Goal: Task Accomplishment & Management: Use online tool/utility

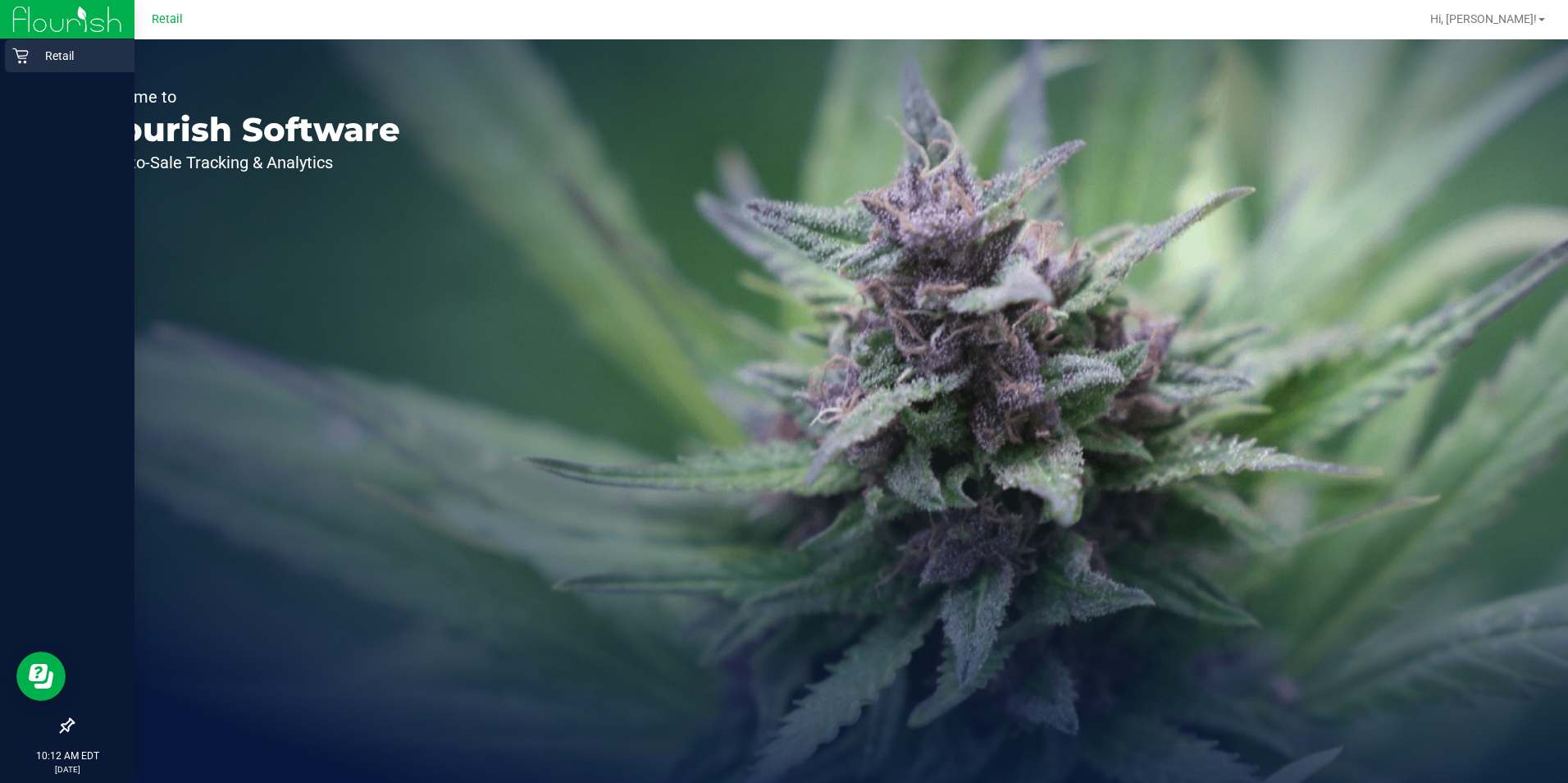
click at [17, 45] on div "Retail" at bounding box center [69, 55] width 130 height 33
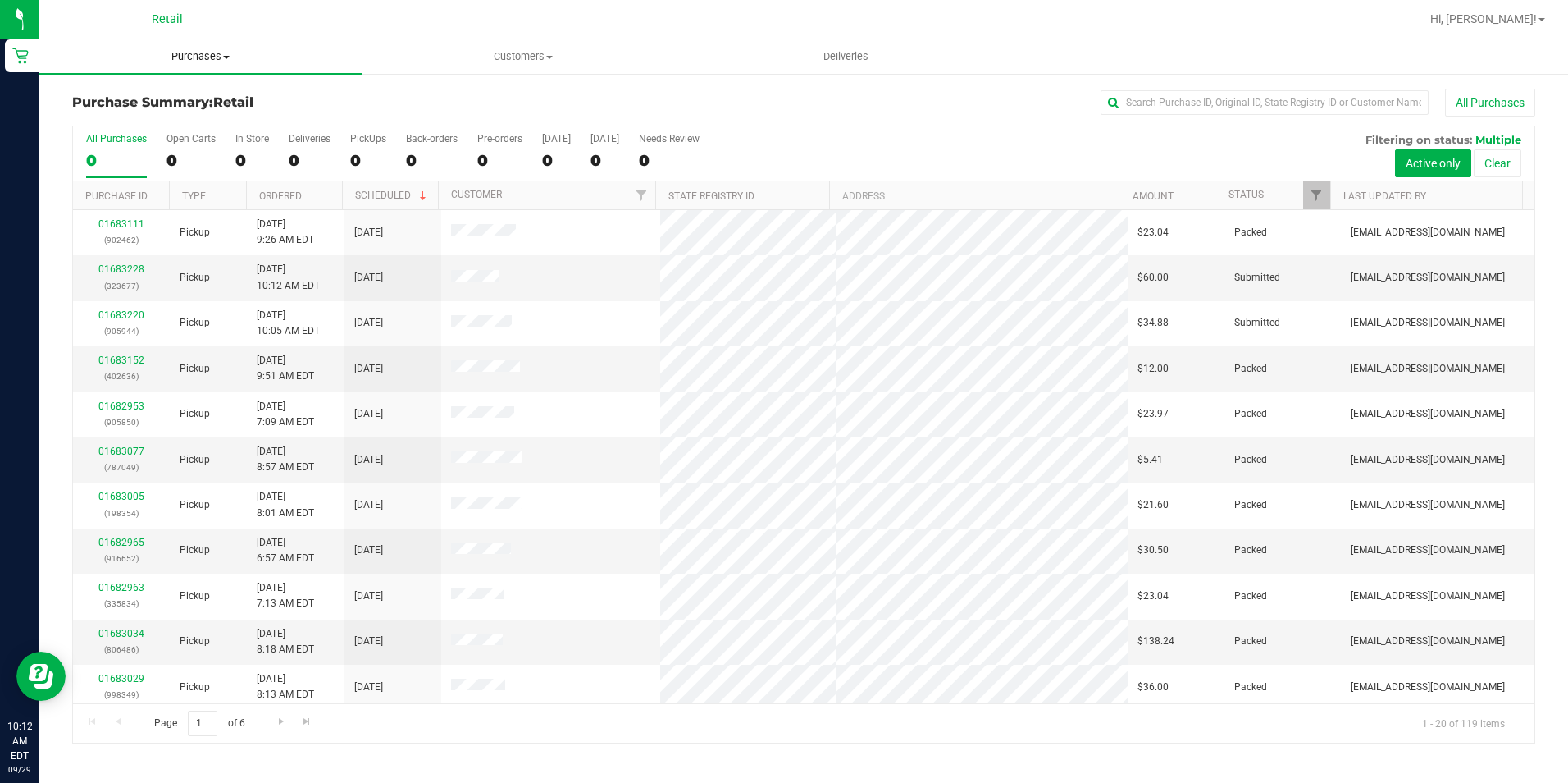
click at [216, 53] on span "Purchases" at bounding box center [200, 56] width 322 height 14
click at [154, 117] on li "Fulfillment" at bounding box center [200, 119] width 322 height 20
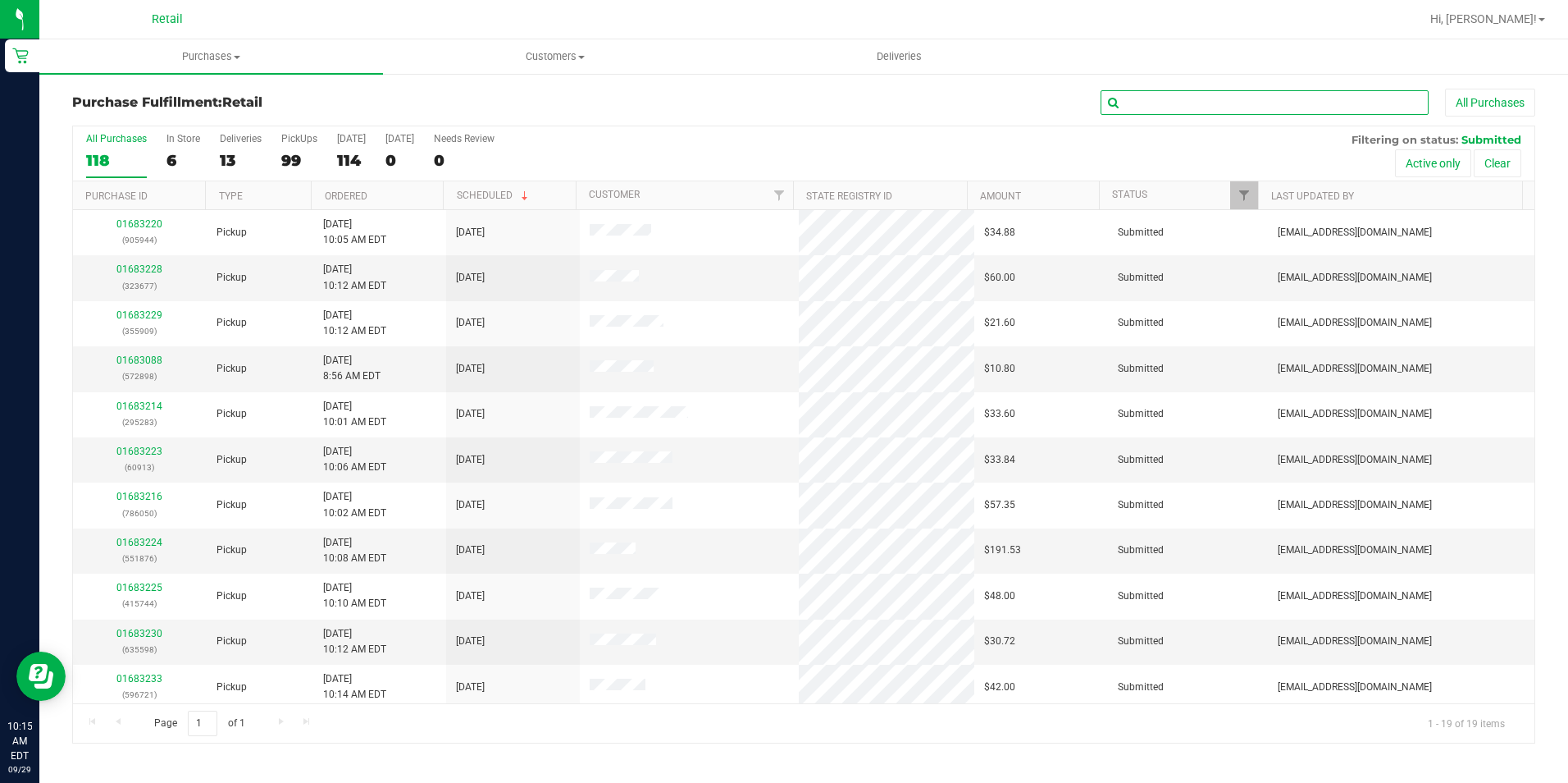
click at [1142, 109] on input "text" at bounding box center [1265, 102] width 328 height 24
click at [1278, 92] on input "text" at bounding box center [1265, 102] width 328 height 24
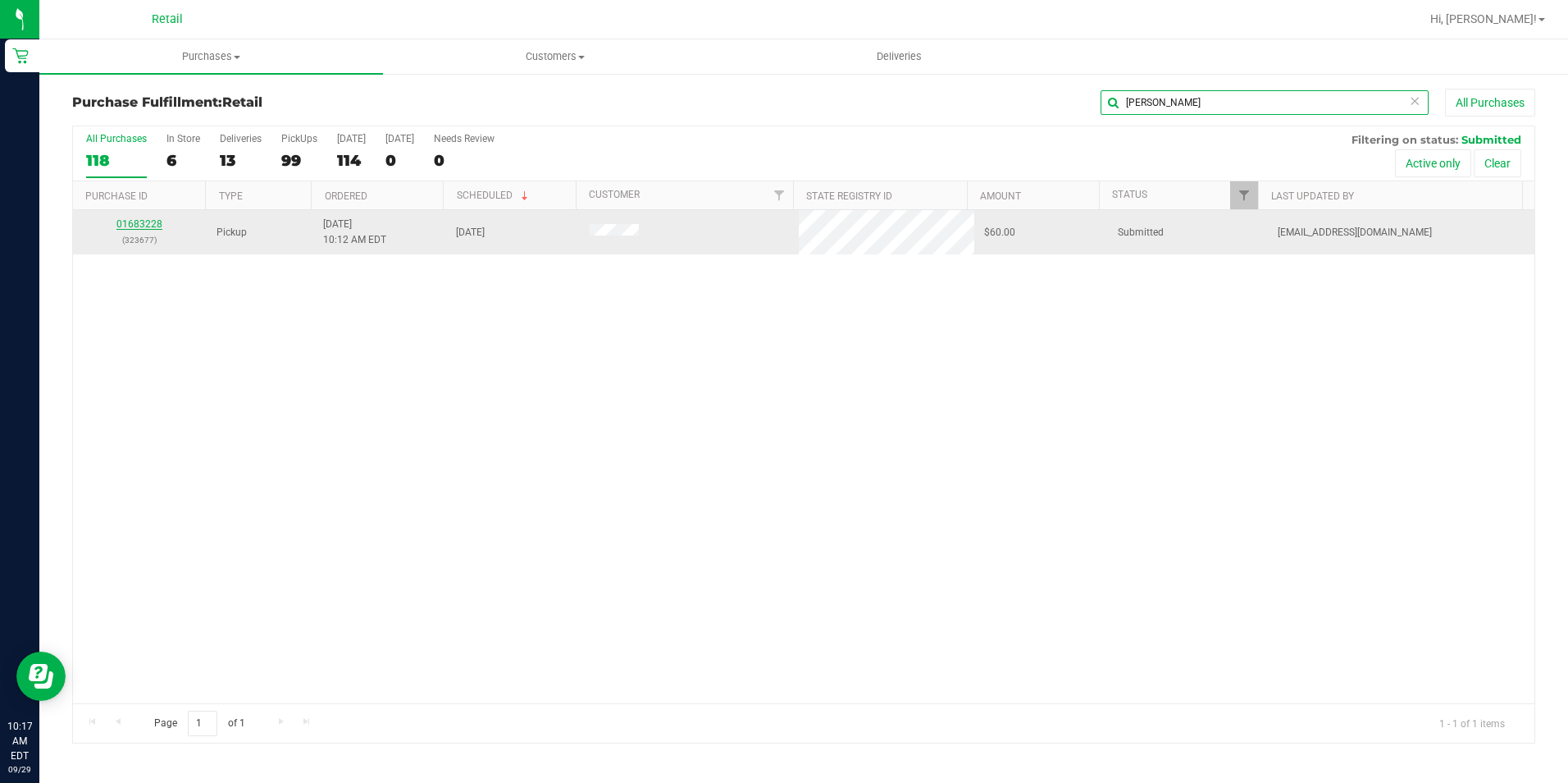
type input "[PERSON_NAME]"
click at [142, 224] on link "01683228" at bounding box center [139, 224] width 46 height 12
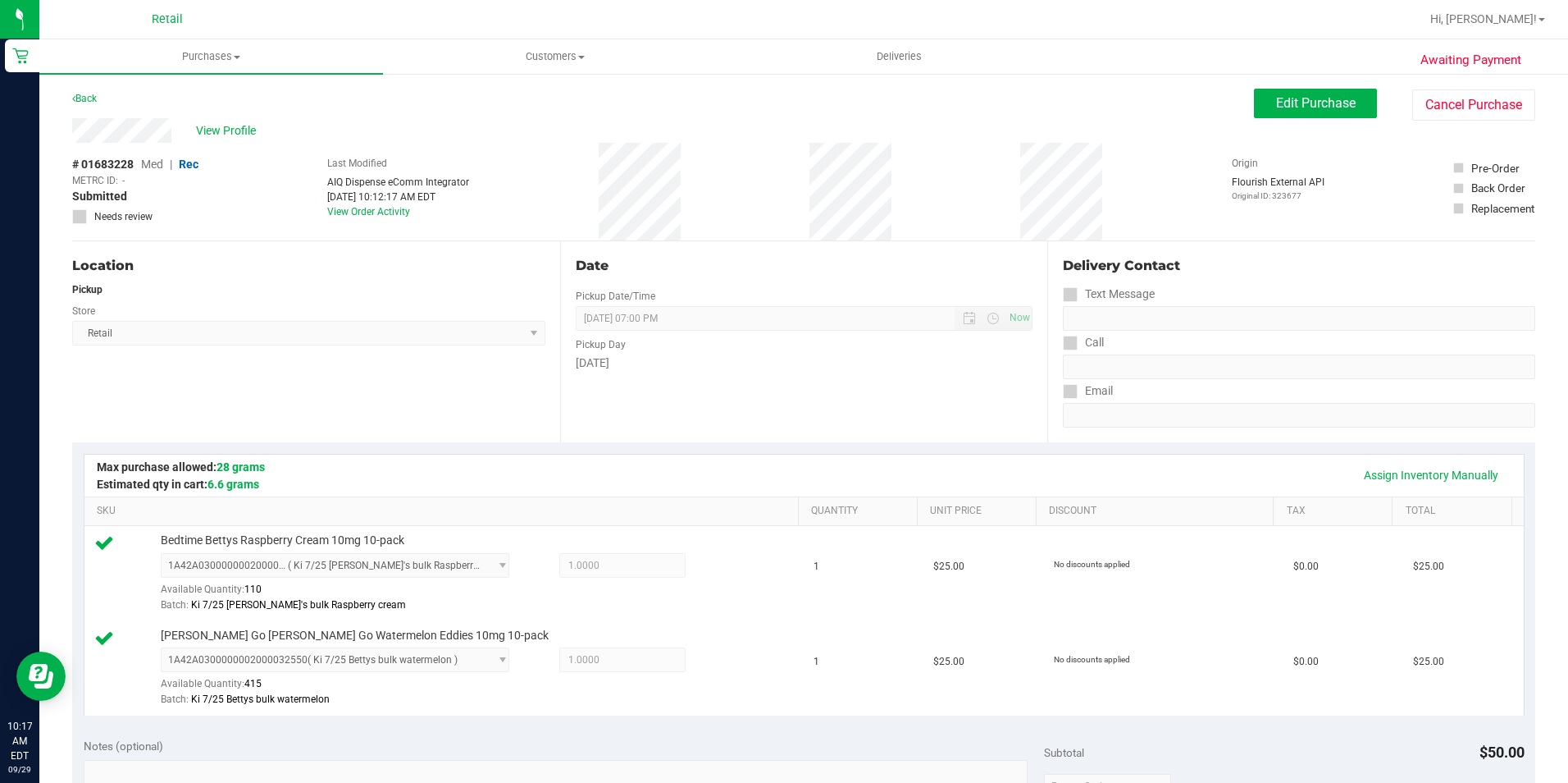
scroll to position [654, 0]
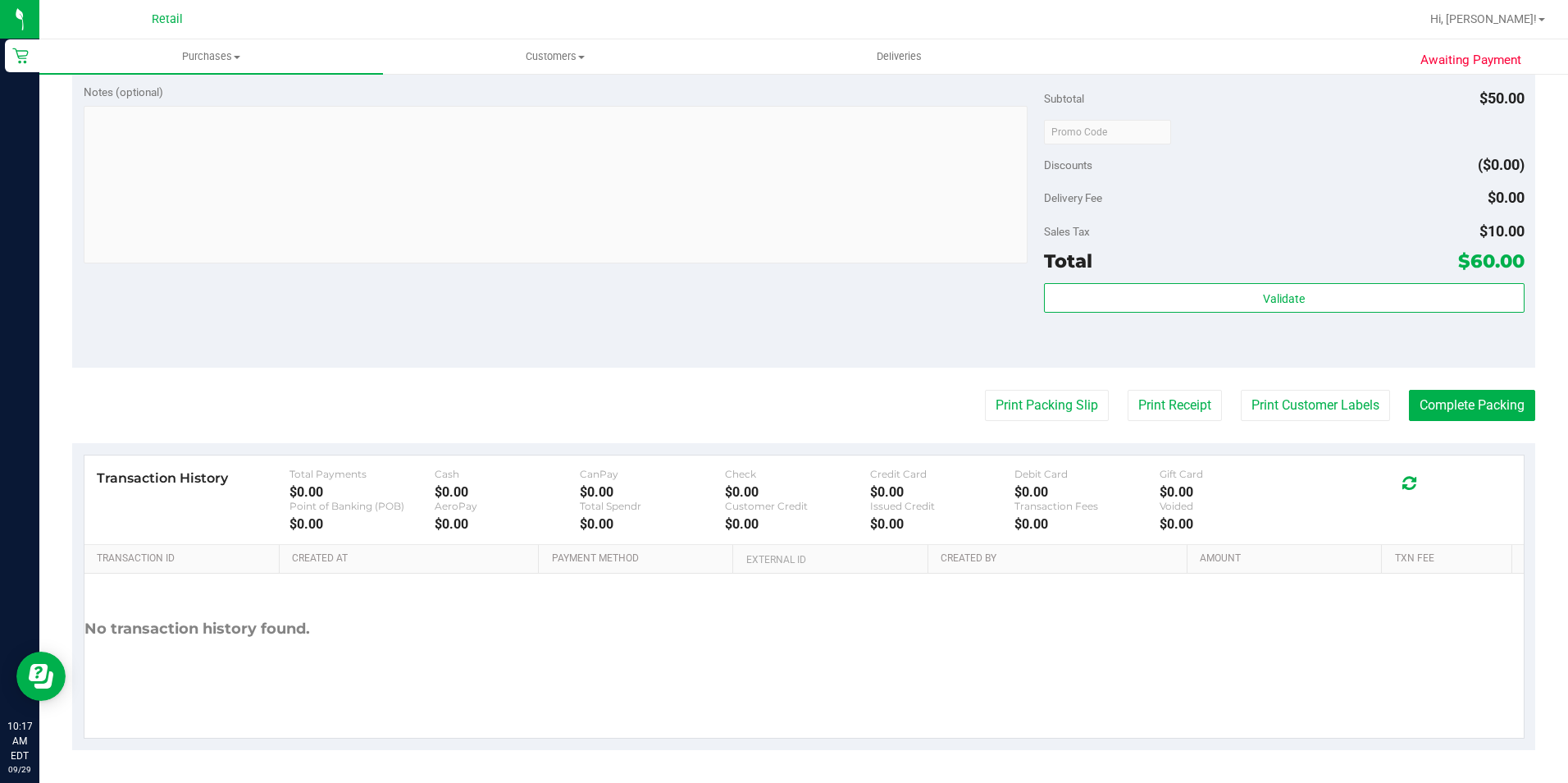
click at [1440, 422] on purchase-details "Back Edit Purchase Cancel Purchase View Profile # 01683228 Med | Rec METRC ID: …" at bounding box center [804, 92] width 1464 height 1316
click at [1447, 401] on button "Complete Packing" at bounding box center [1472, 405] width 126 height 31
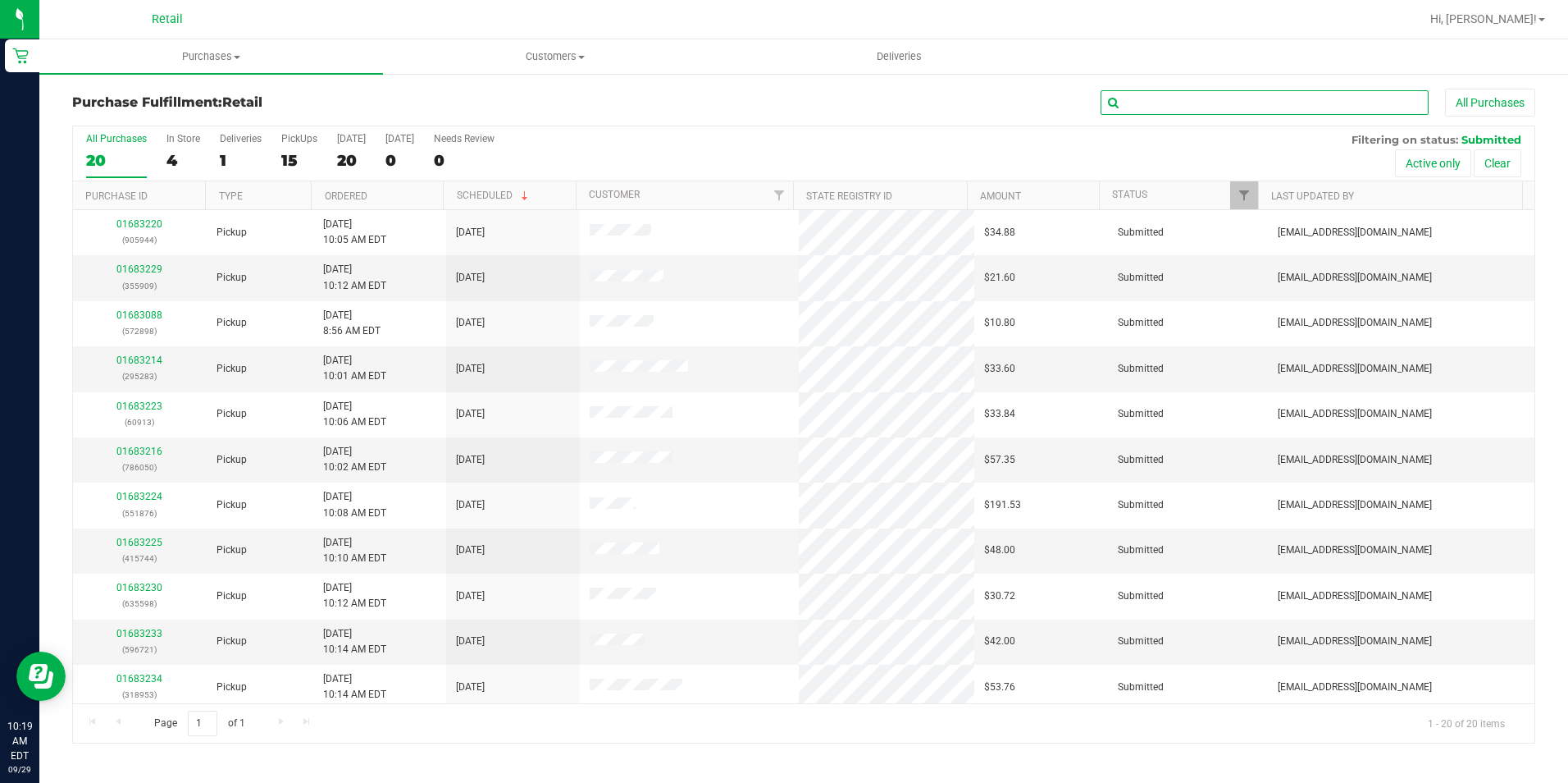
click at [1213, 109] on input "text" at bounding box center [1265, 102] width 328 height 24
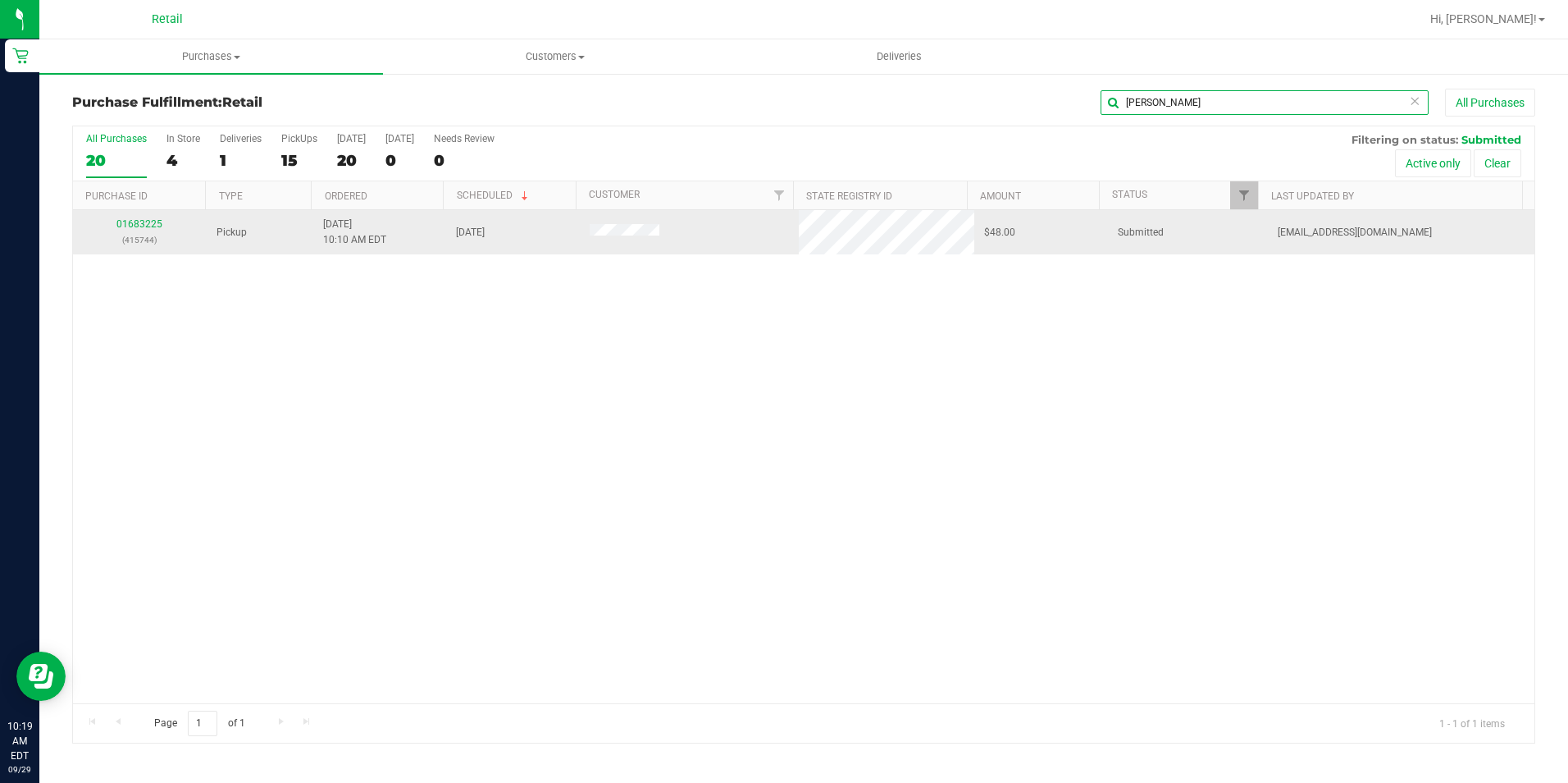
type input "[PERSON_NAME]"
click at [130, 230] on div "01683225 (415744)" at bounding box center [139, 232] width 114 height 31
click at [131, 225] on link "01683225" at bounding box center [139, 224] width 46 height 12
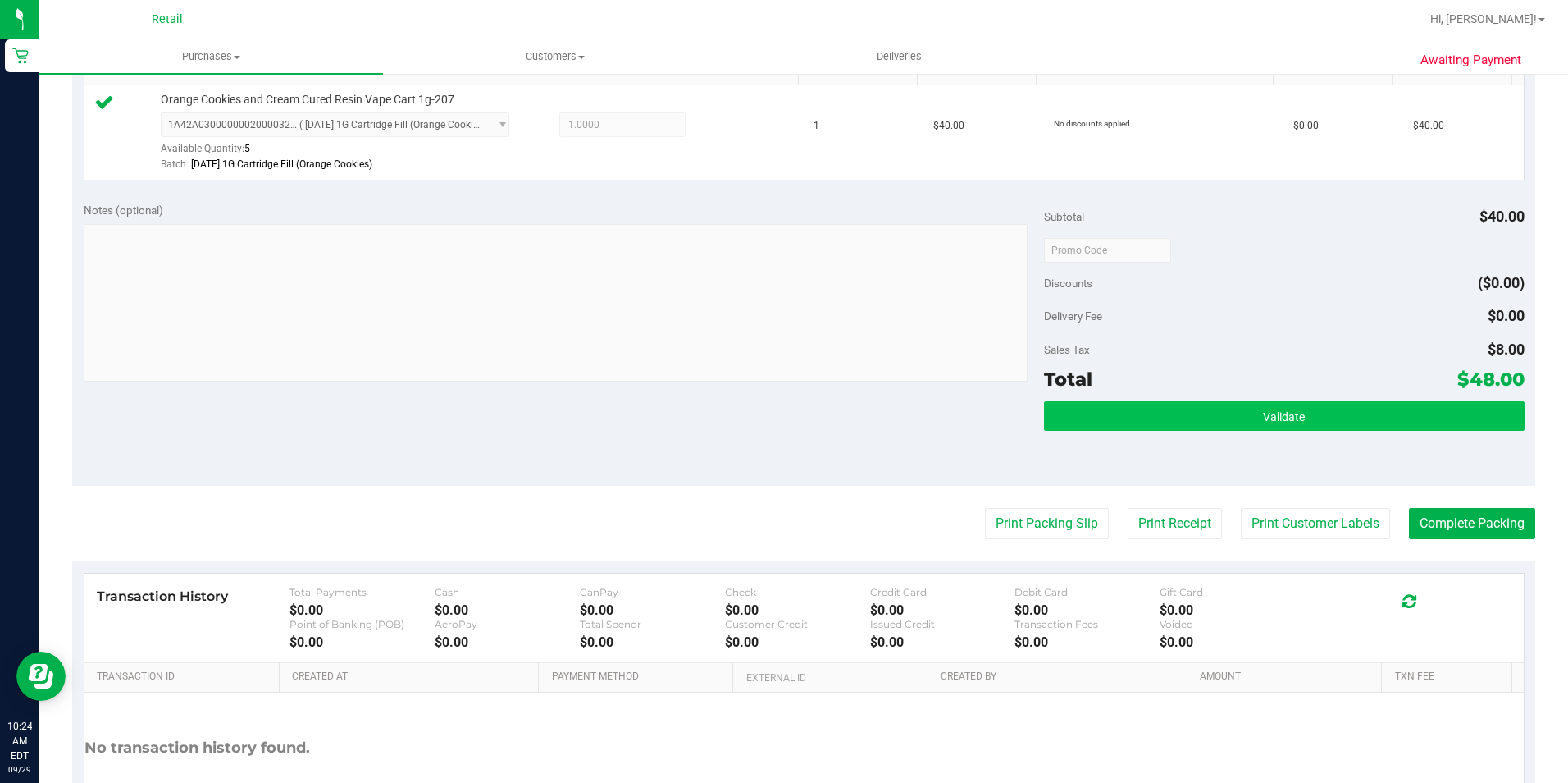
scroll to position [559, 0]
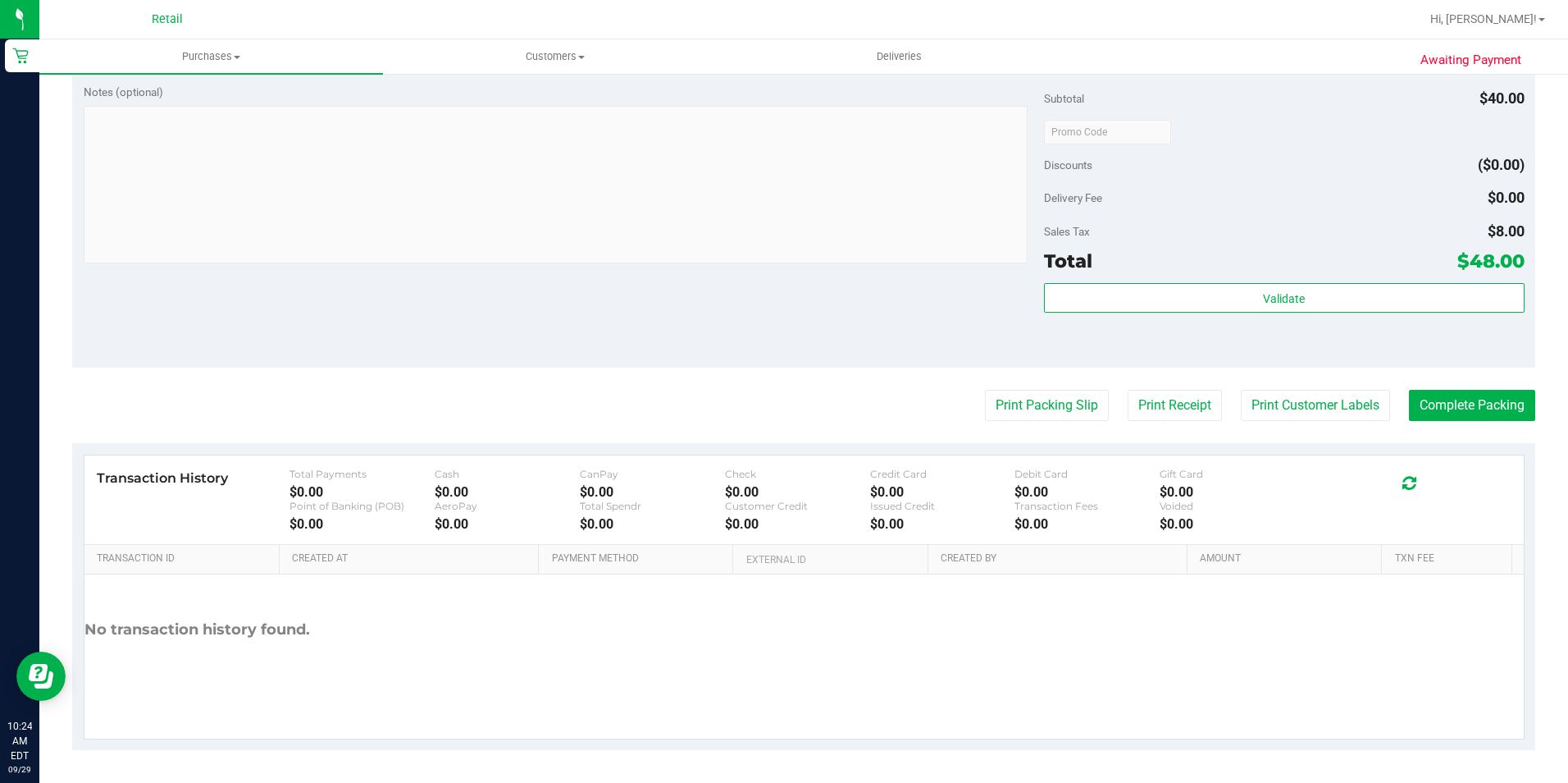
click at [1459, 385] on purchase-details "Back Edit Purchase Cancel Purchase View Profile # 01683225 Med | Rec METRC ID: …" at bounding box center [804, 140] width 1464 height 1221
click at [1468, 413] on button "Complete Packing" at bounding box center [1472, 405] width 126 height 31
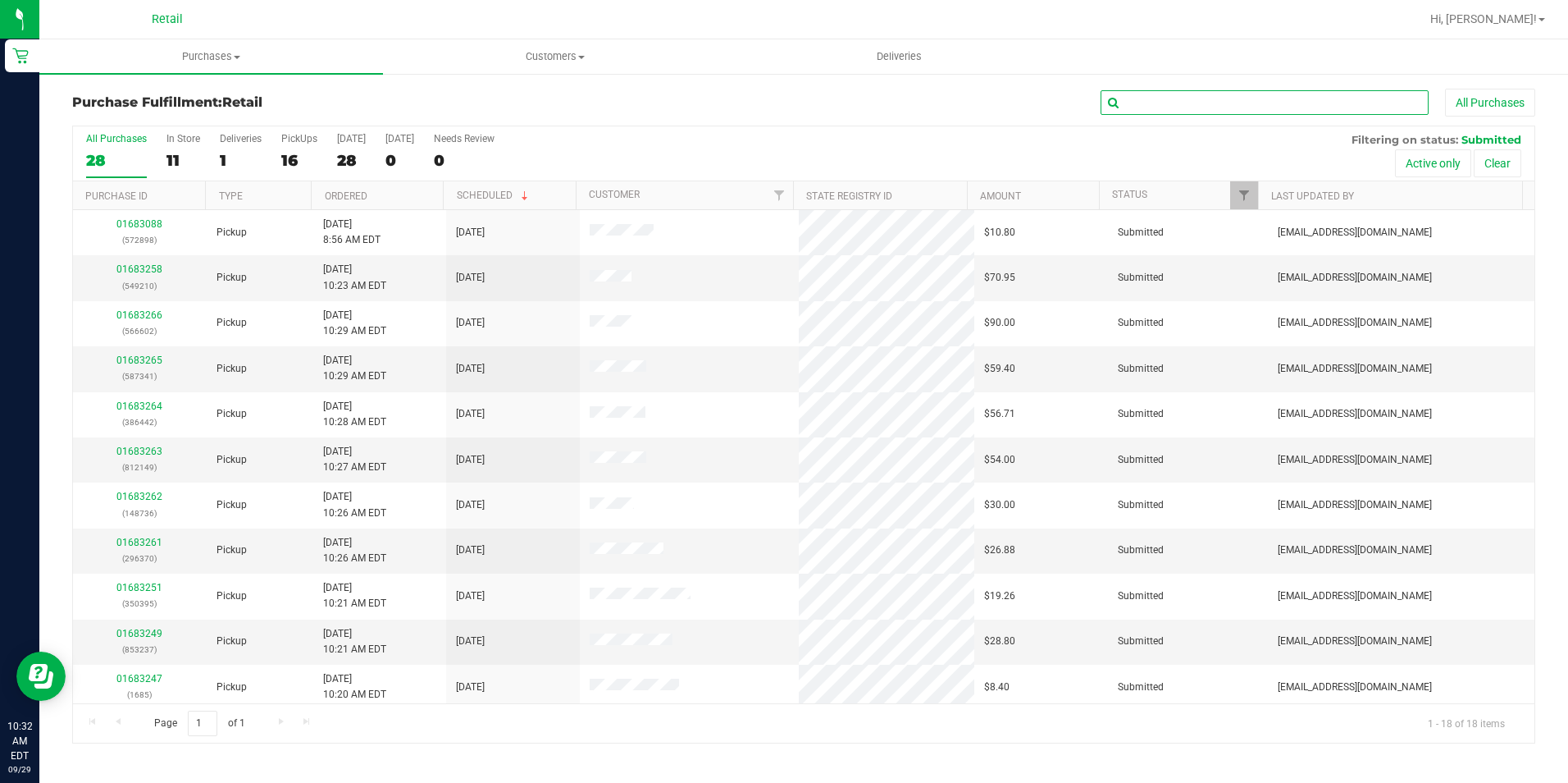
click at [1191, 102] on input "text" at bounding box center [1265, 102] width 328 height 24
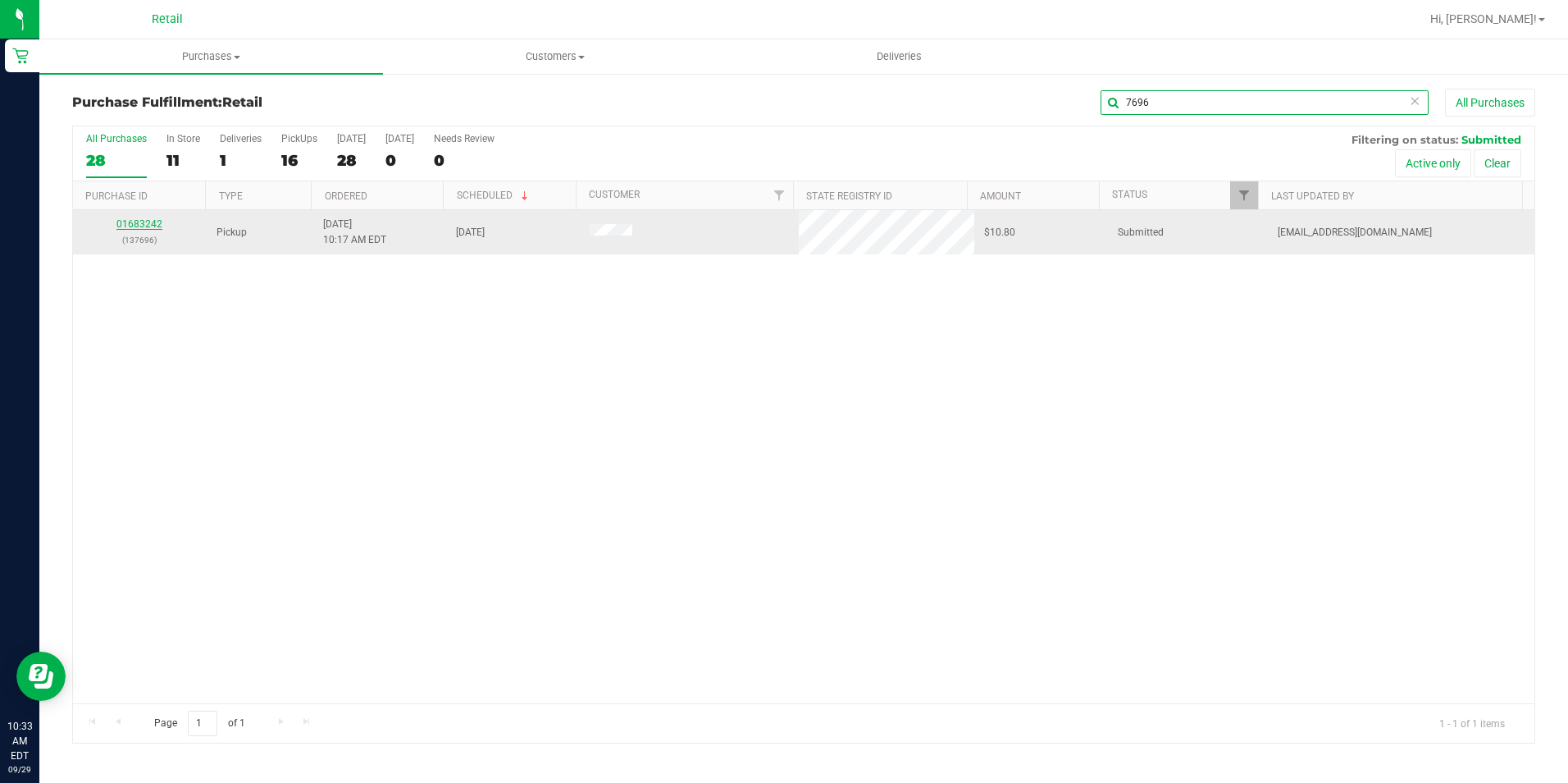
type input "7696"
click at [143, 218] on link "01683242" at bounding box center [139, 224] width 46 height 12
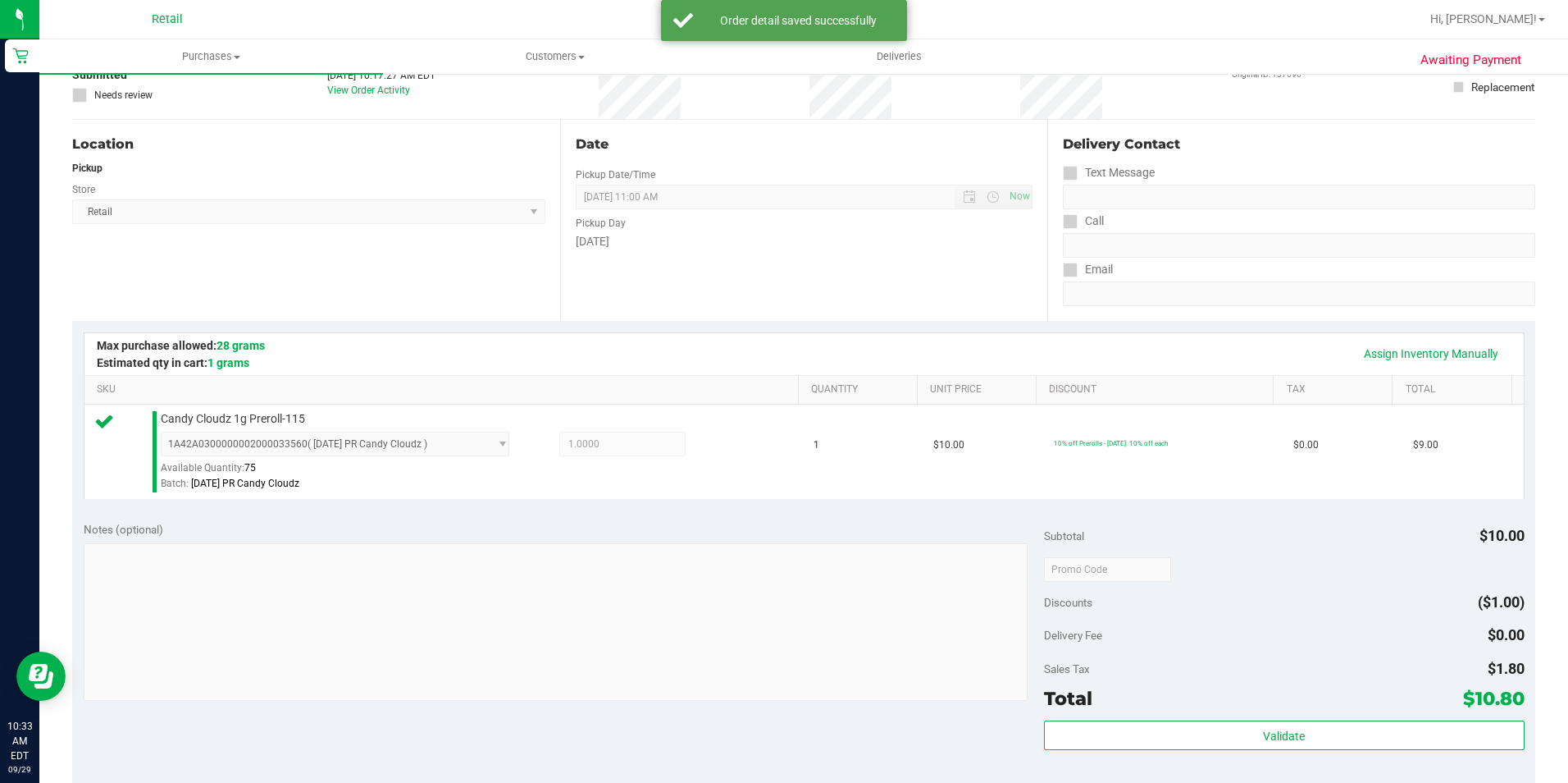
scroll to position [492, 0]
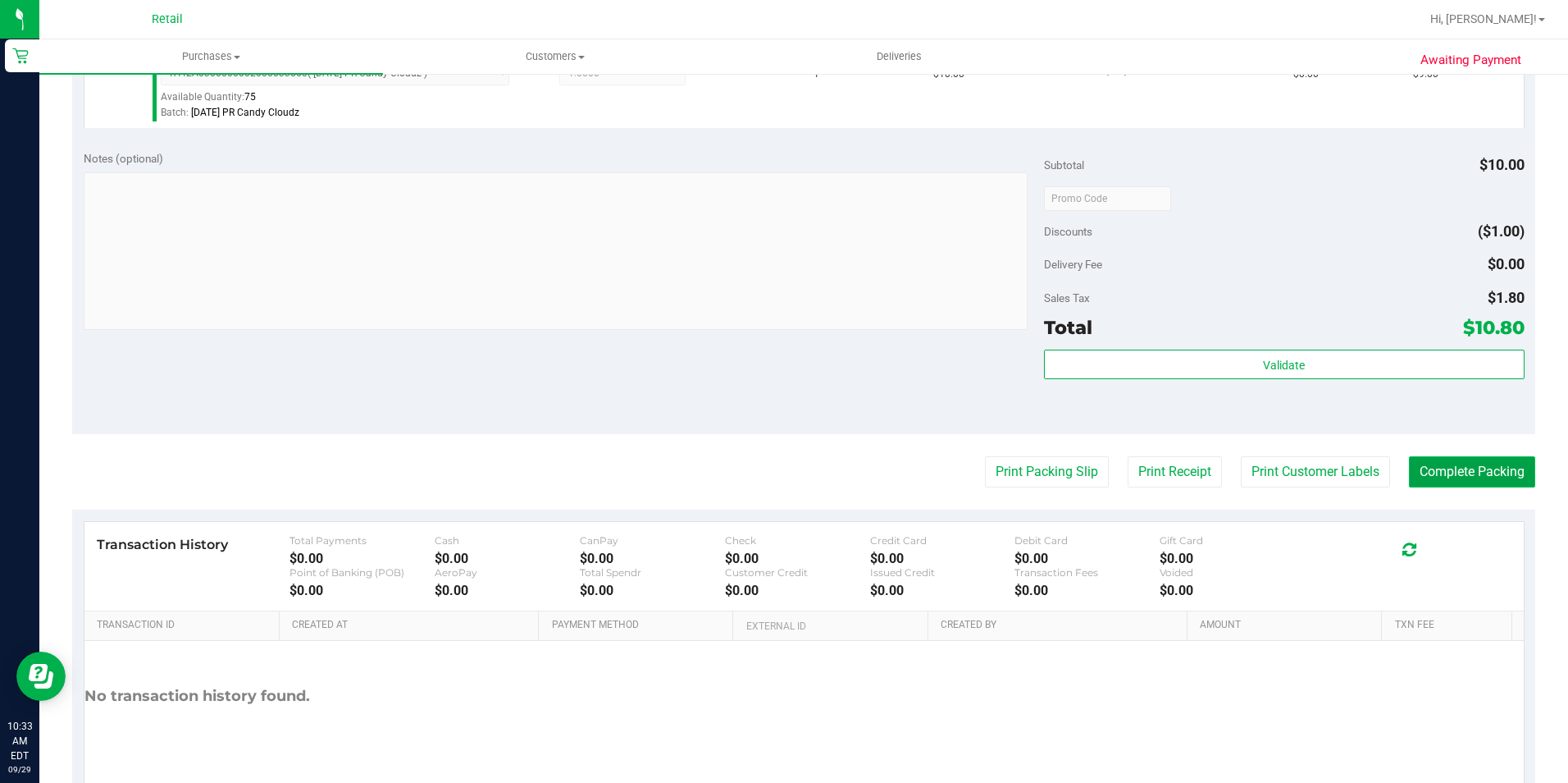
click at [1447, 473] on button "Complete Packing" at bounding box center [1472, 472] width 126 height 31
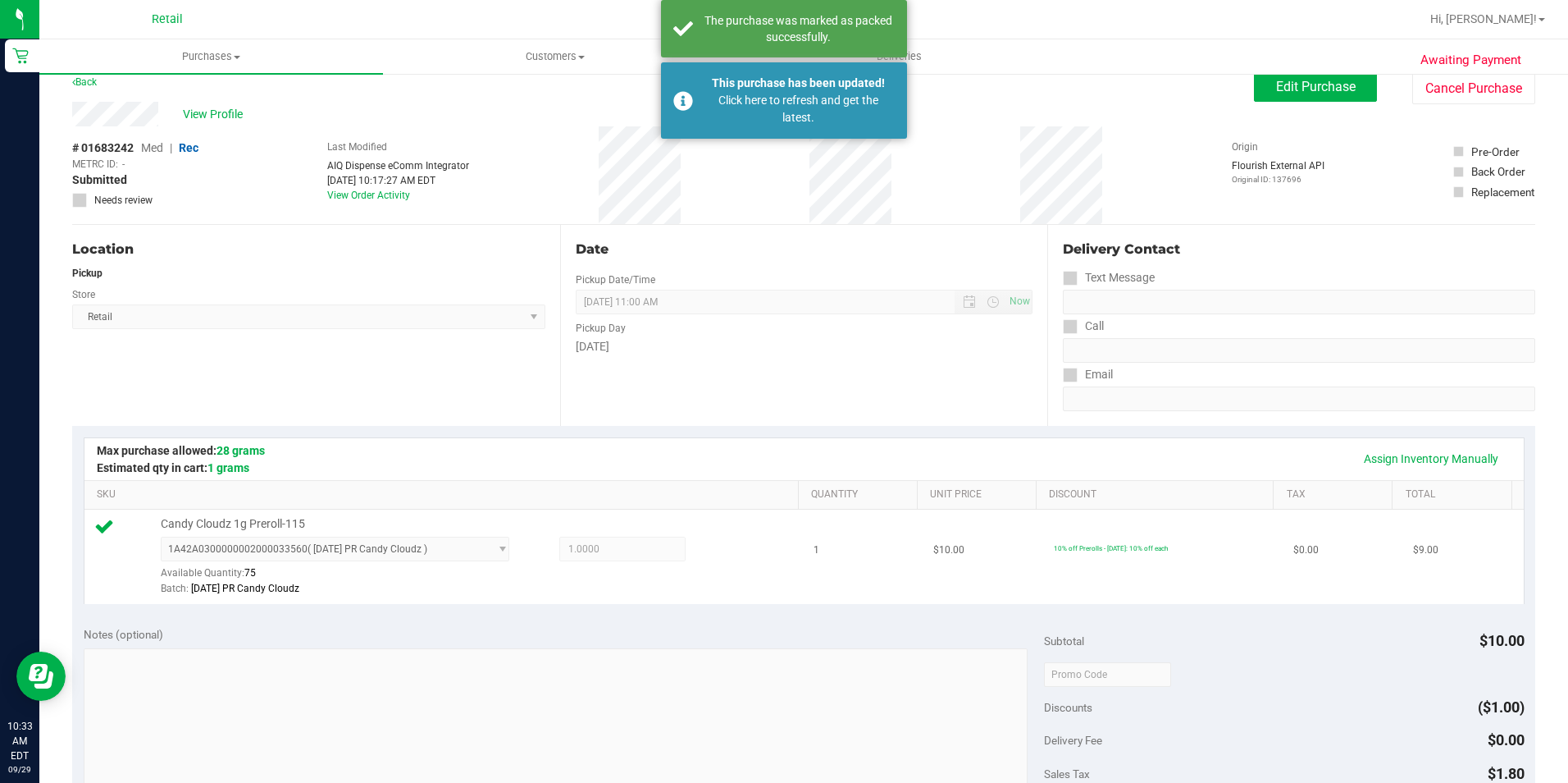
scroll to position [0, 0]
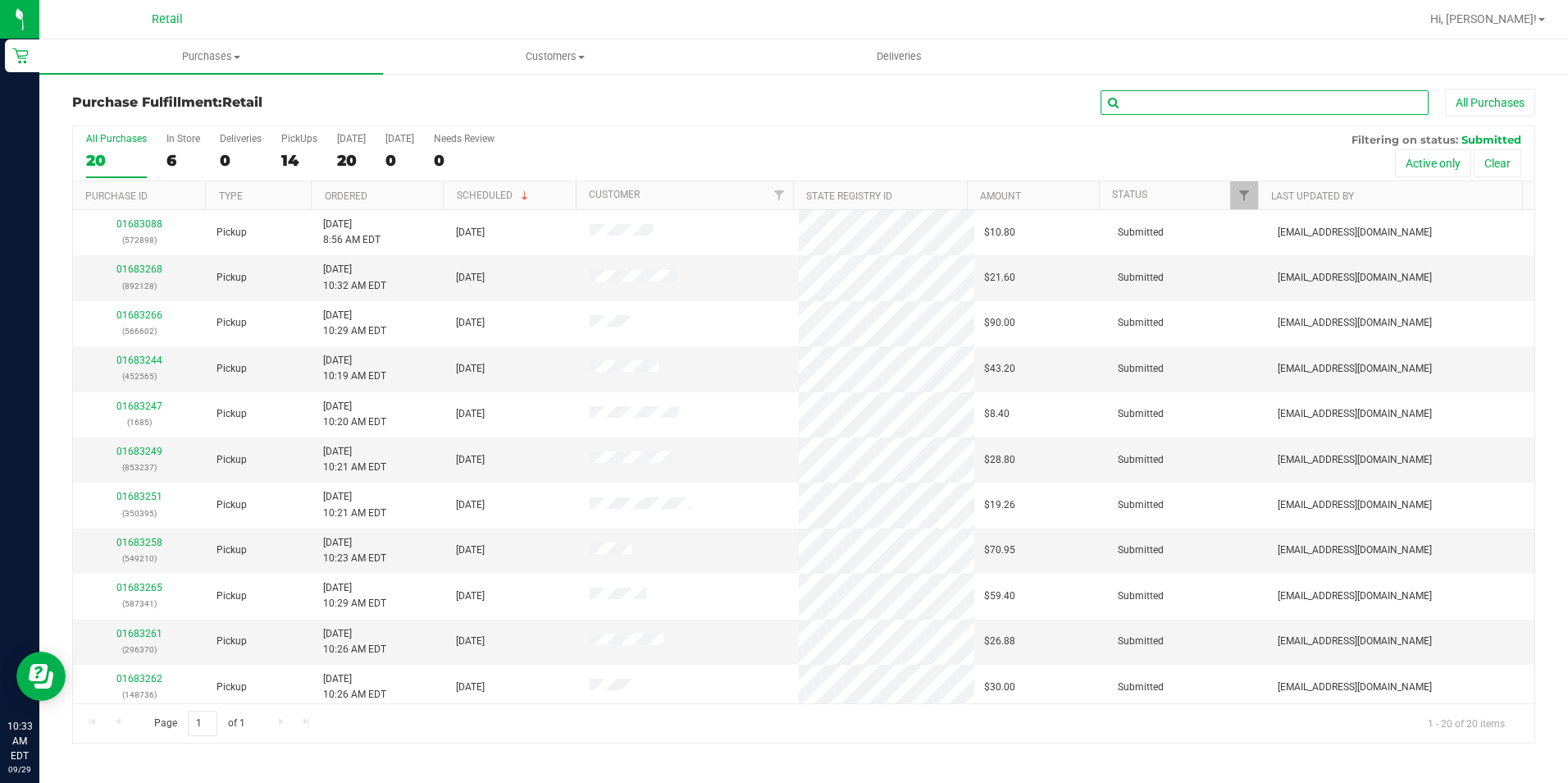
click at [1212, 114] on input "text" at bounding box center [1265, 102] width 328 height 24
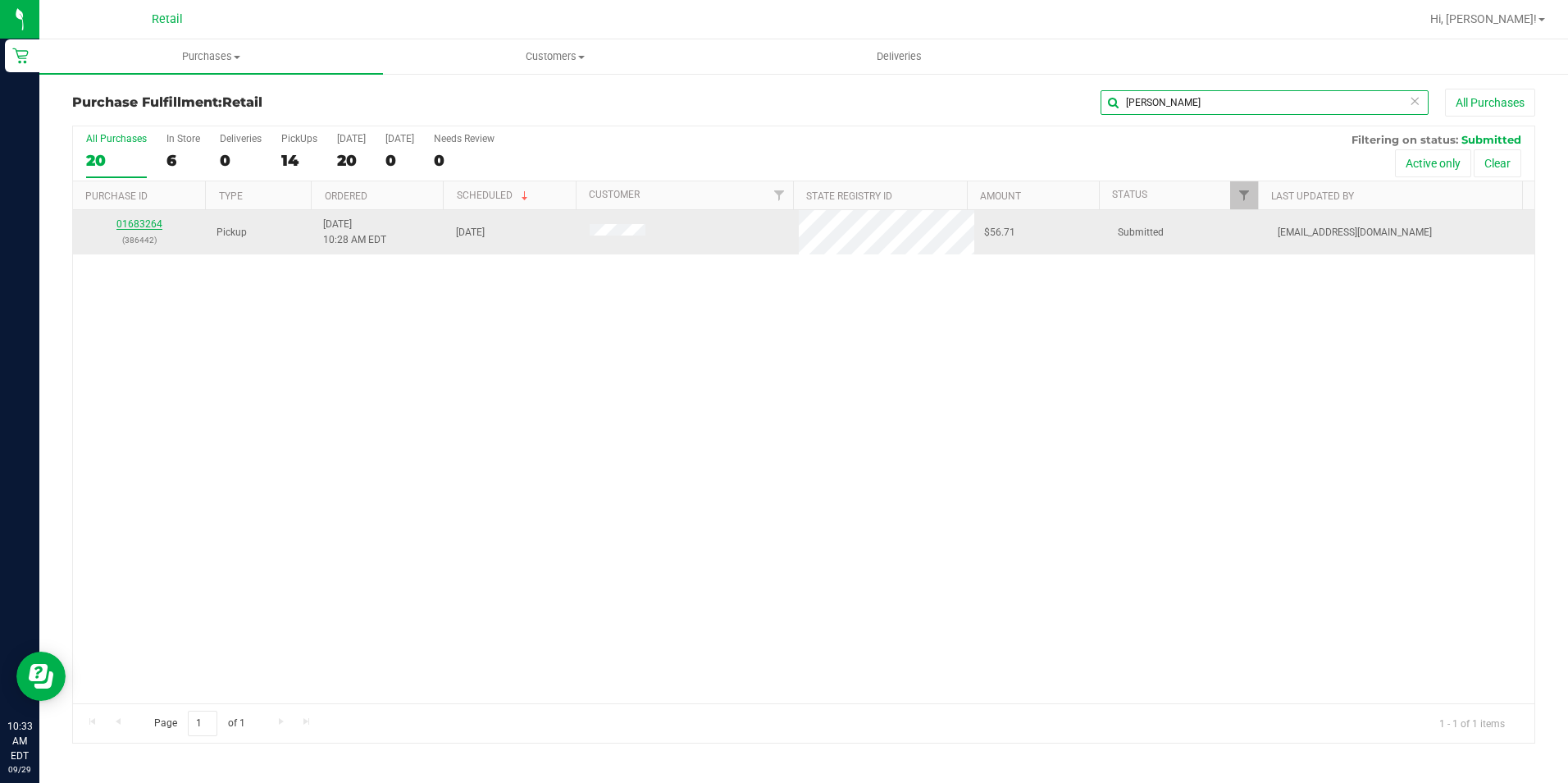
type input "[PERSON_NAME]"
click at [143, 228] on link "01683264" at bounding box center [139, 224] width 46 height 12
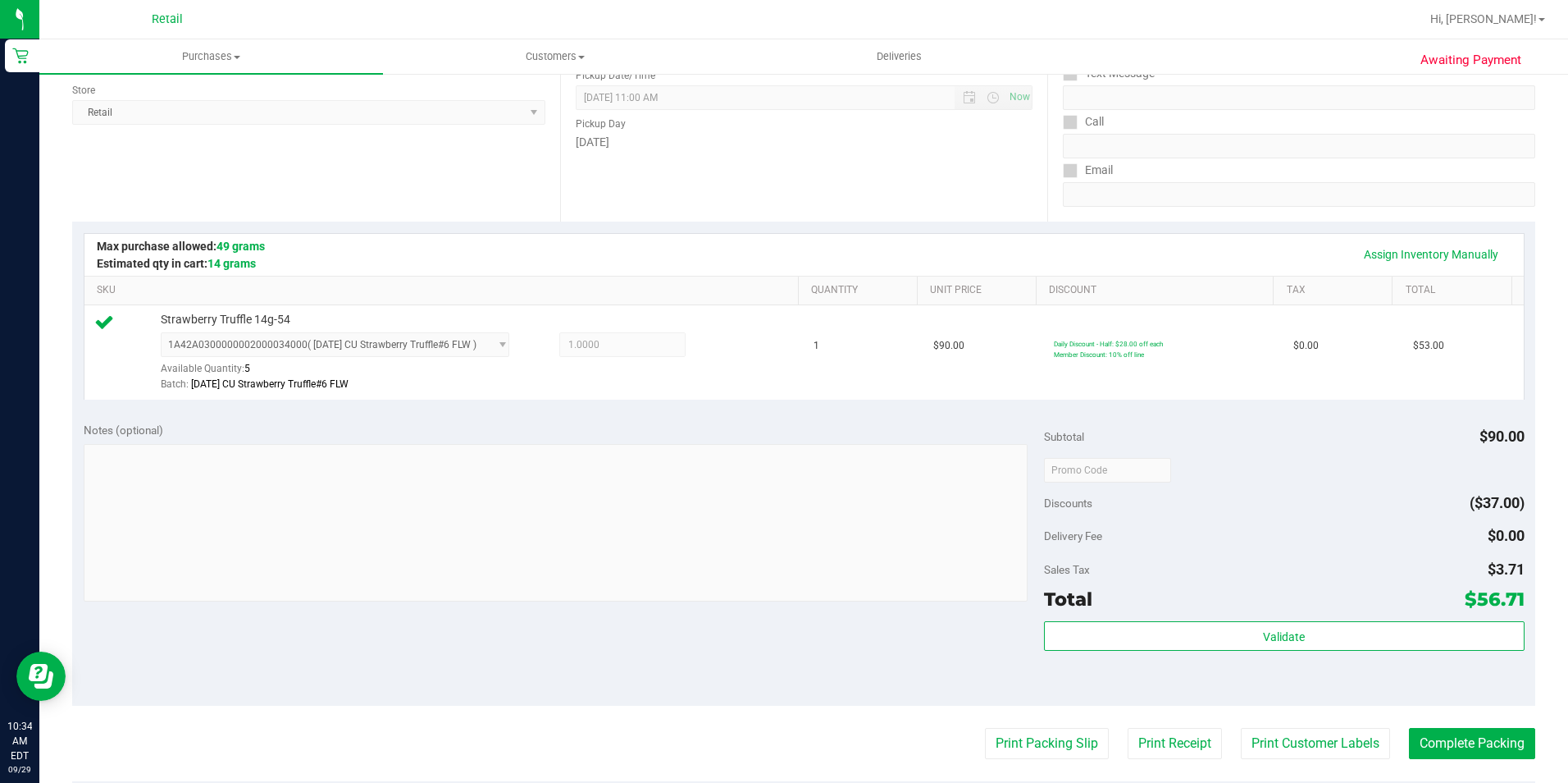
scroll to position [559, 0]
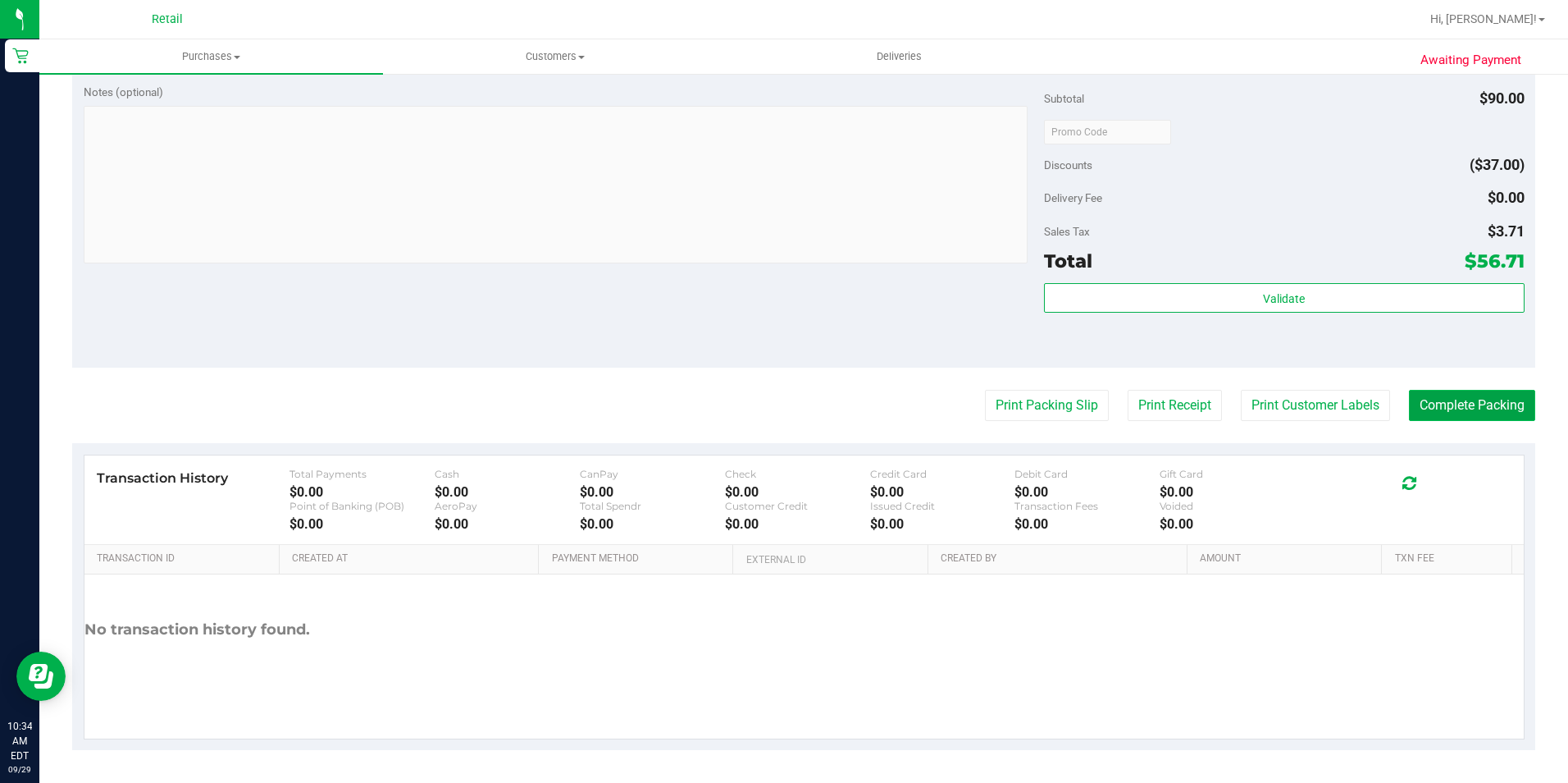
click at [1435, 400] on button "Complete Packing" at bounding box center [1472, 405] width 126 height 31
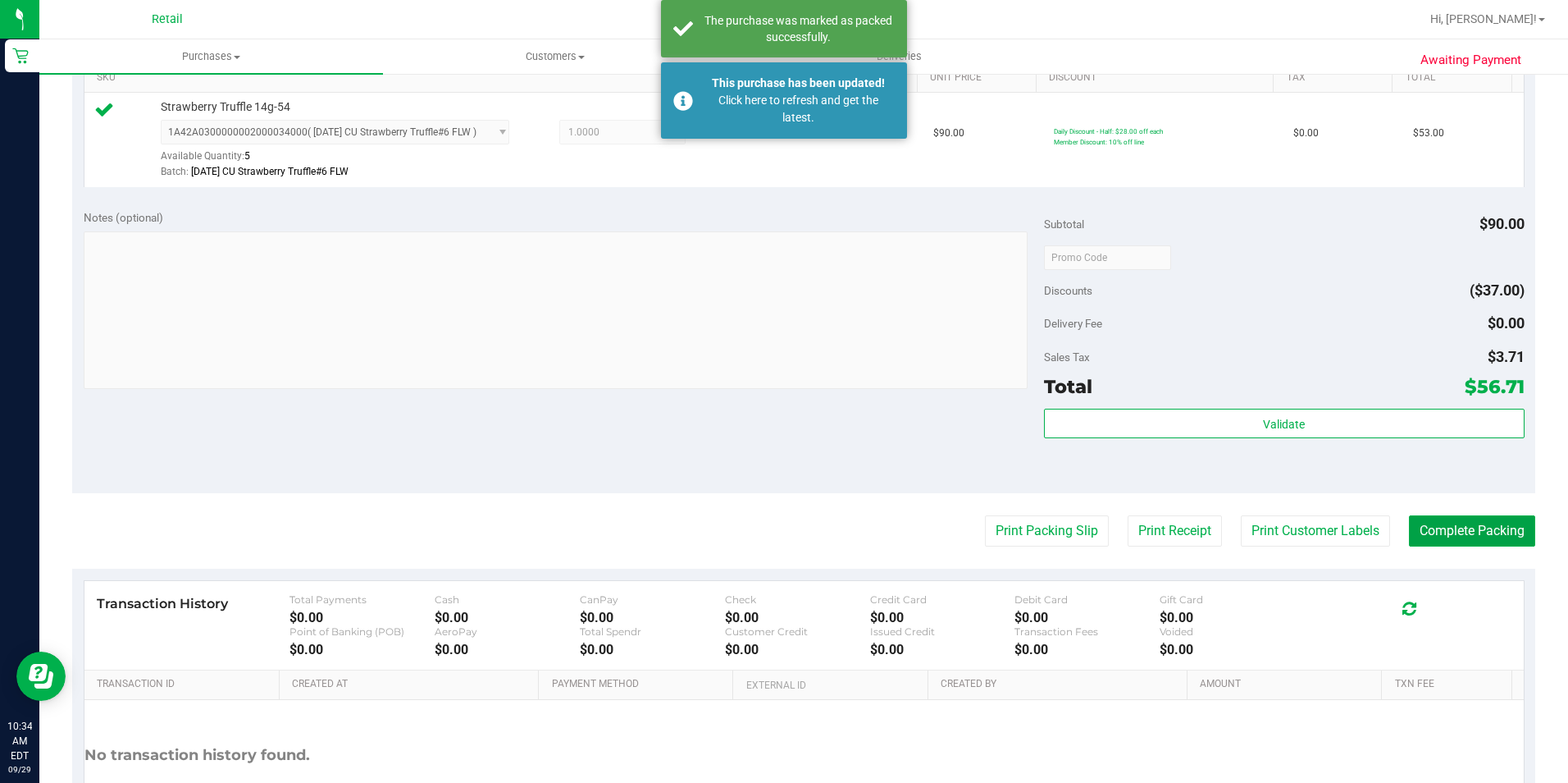
scroll to position [0, 0]
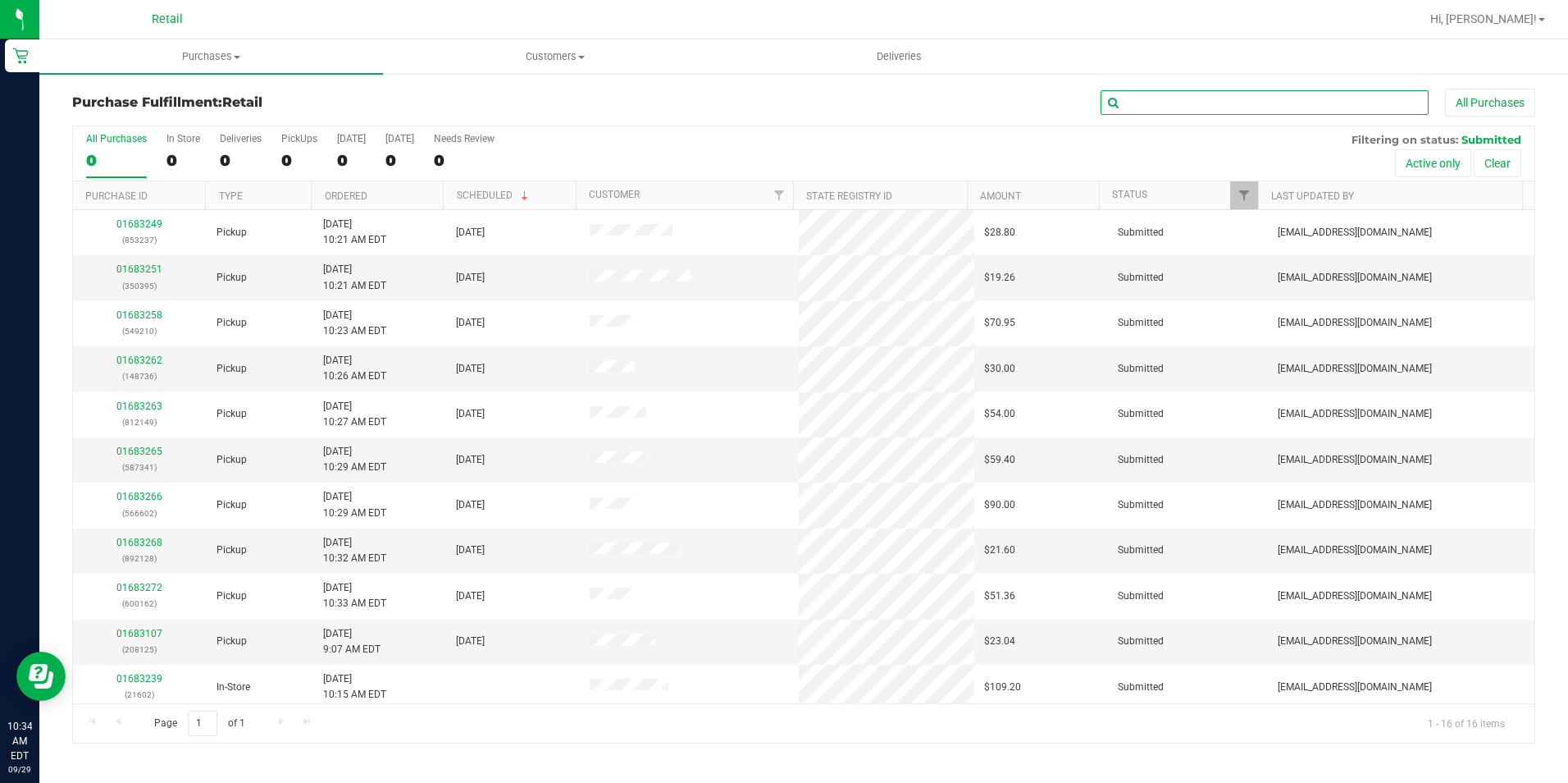
click at [1144, 102] on input "text" at bounding box center [1265, 102] width 328 height 24
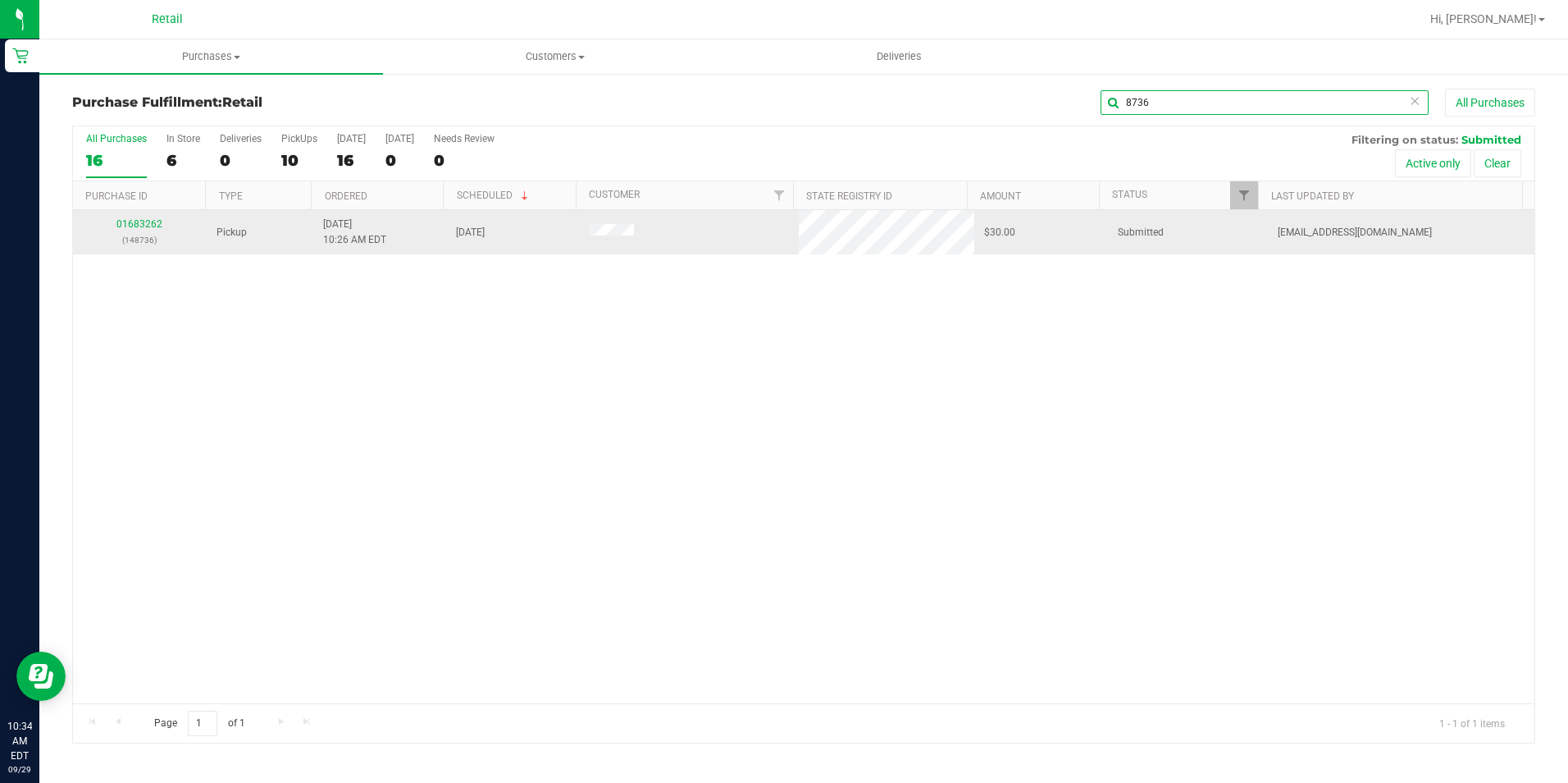
type input "8736"
click at [152, 218] on div "01683262 (148736)" at bounding box center [139, 232] width 114 height 31
click at [120, 228] on link "01683262" at bounding box center [139, 224] width 46 height 12
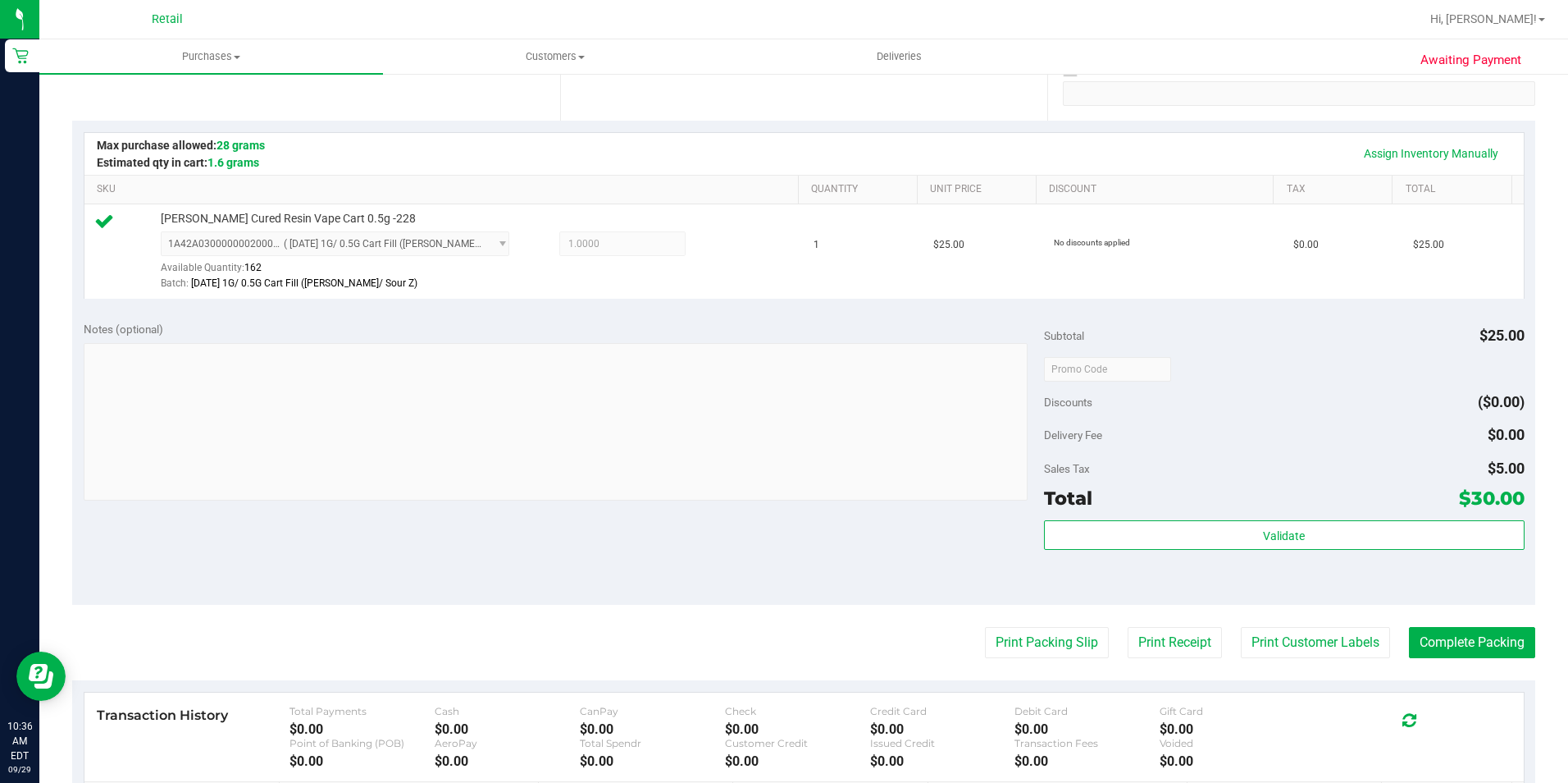
scroll to position [328, 0]
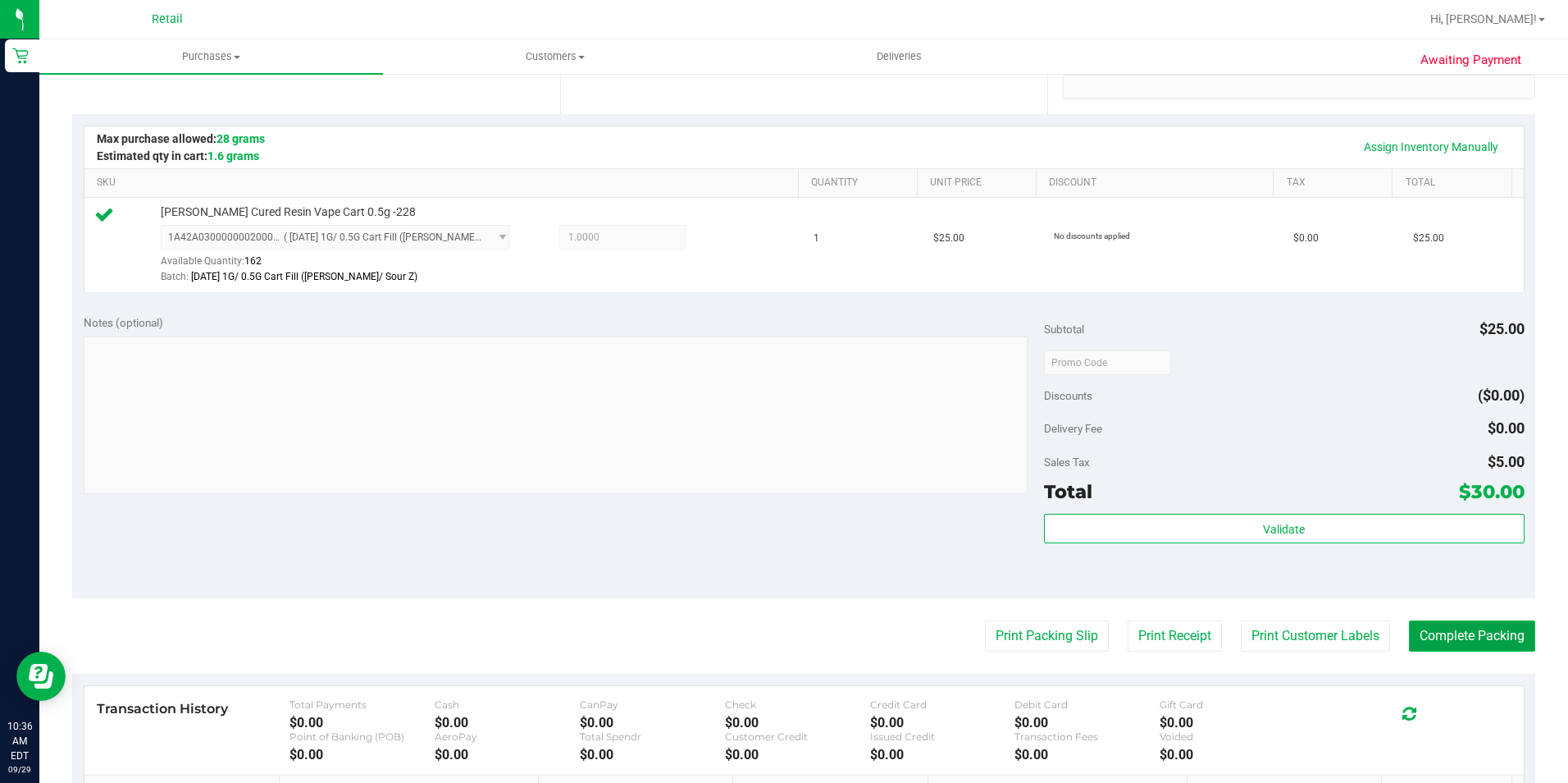
click at [1496, 627] on button "Complete Packing" at bounding box center [1472, 636] width 126 height 31
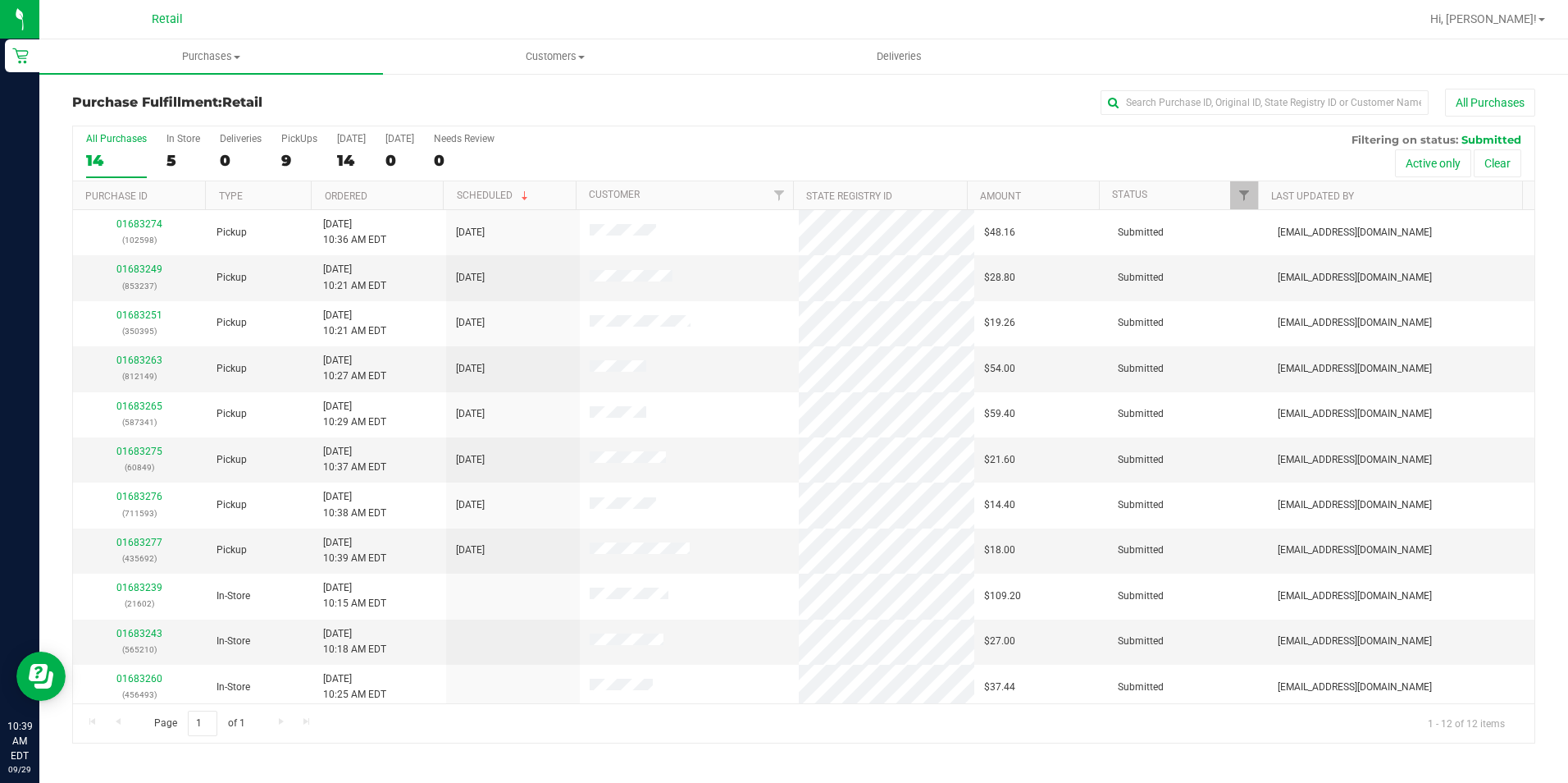
click at [1142, 117] on div "Purchase Fulfillment: Retail All Purchases" at bounding box center [804, 107] width 1464 height 36
click at [1144, 109] on input "text" at bounding box center [1265, 102] width 328 height 24
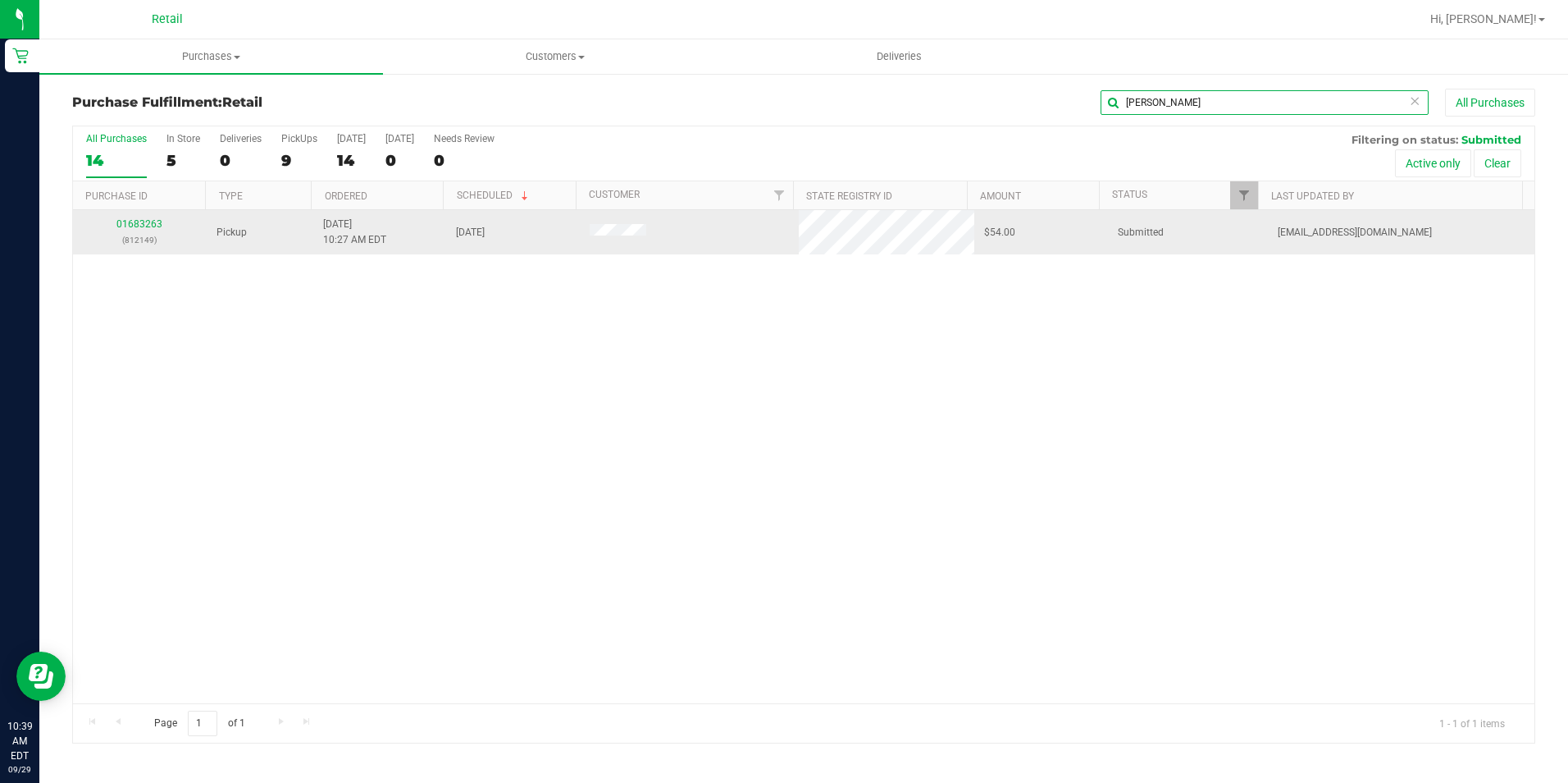
type input "[PERSON_NAME]"
click at [143, 230] on div "01683263 (812149)" at bounding box center [139, 232] width 114 height 31
click at [131, 218] on link "01683263" at bounding box center [139, 224] width 46 height 12
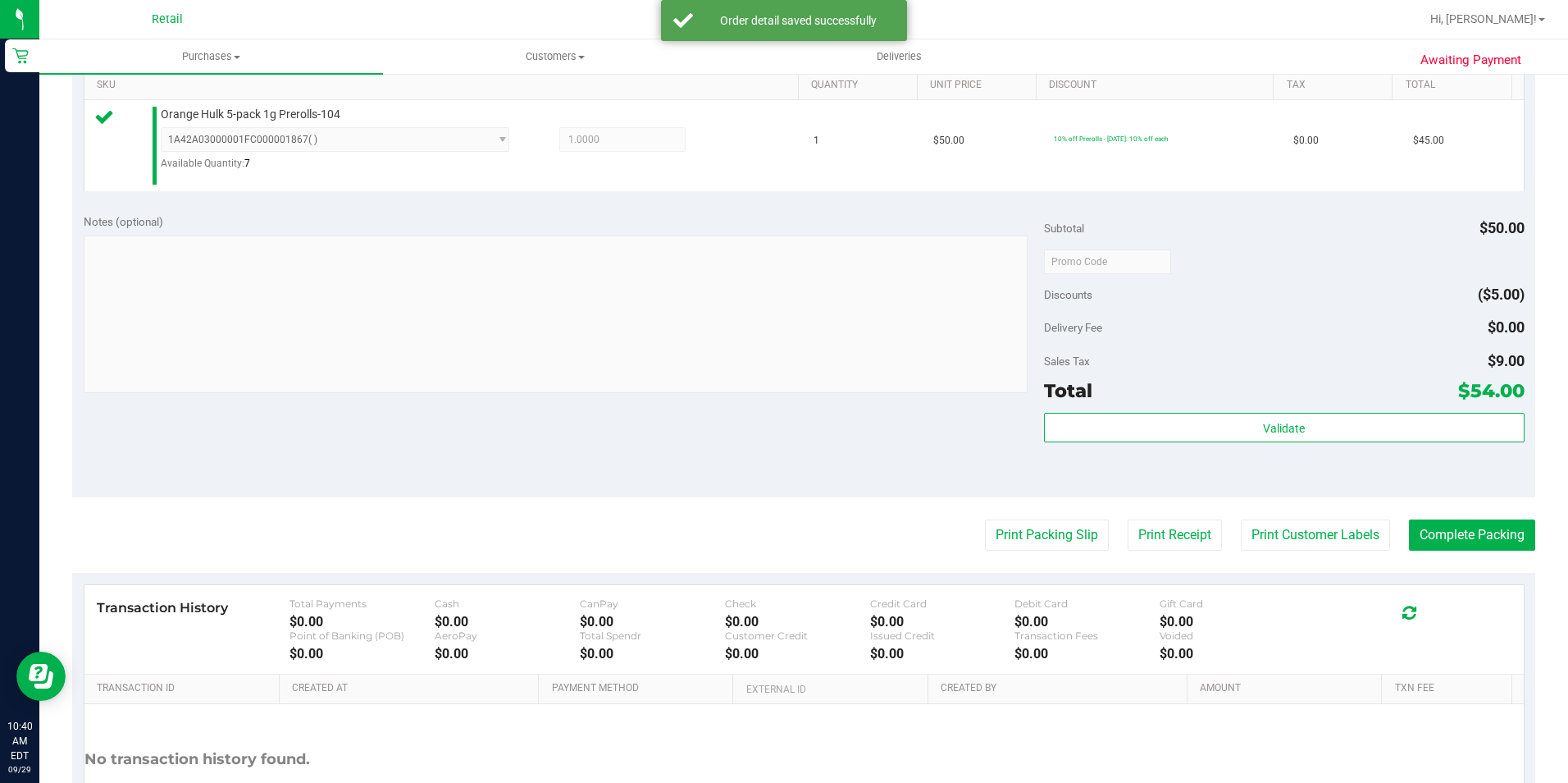
scroll to position [556, 0]
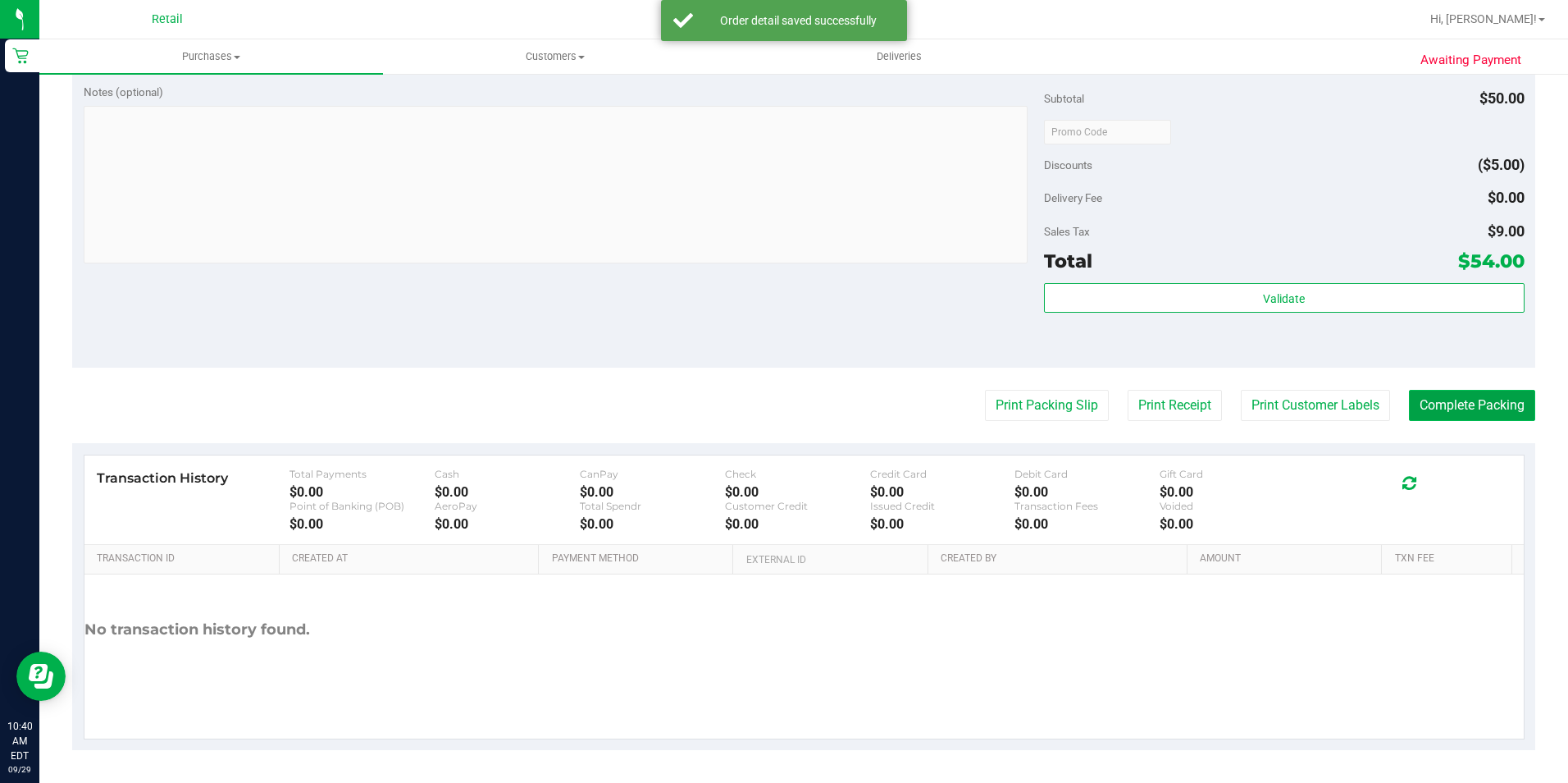
click at [1486, 419] on button "Complete Packing" at bounding box center [1472, 405] width 126 height 31
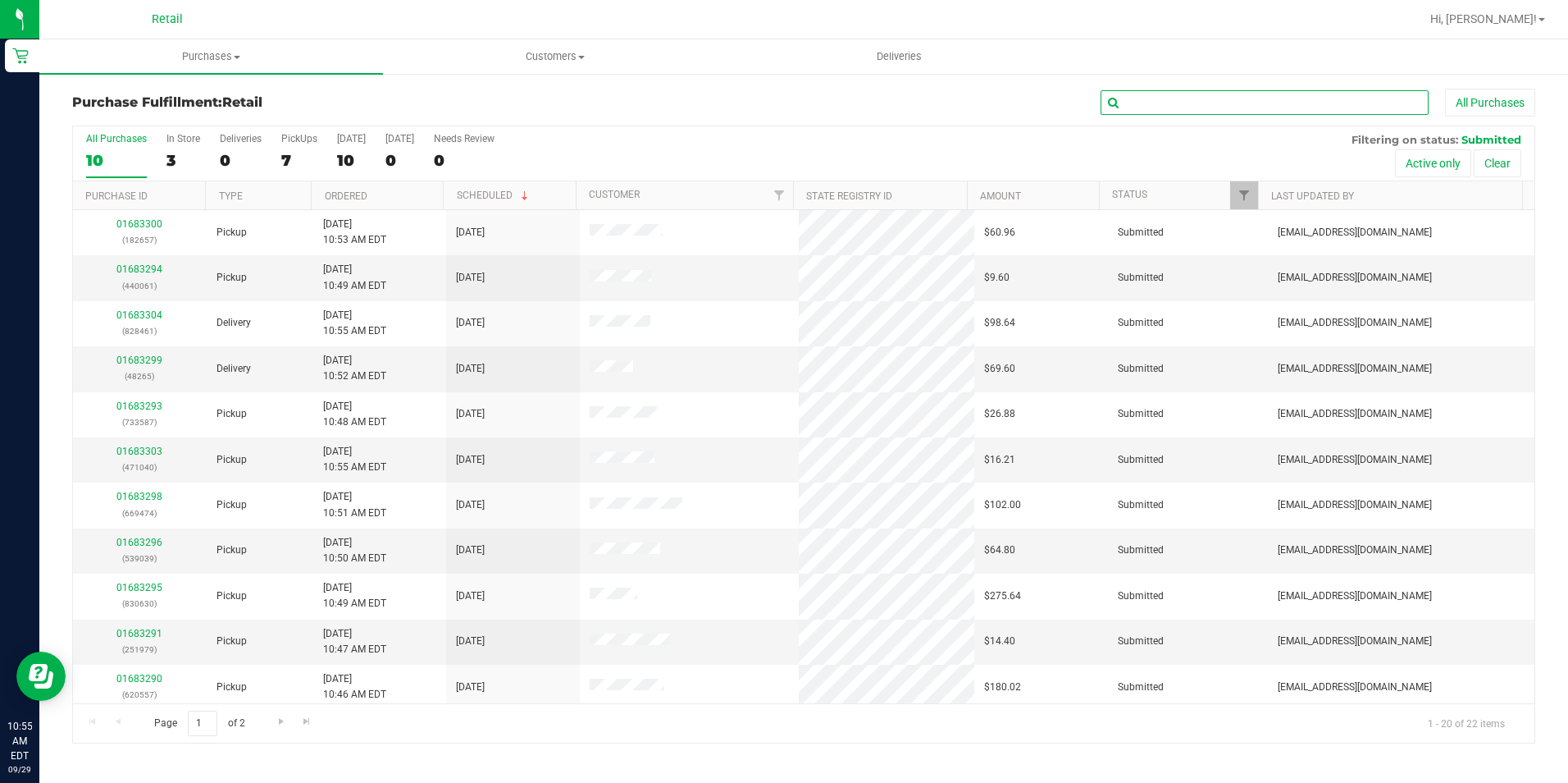
click at [1141, 103] on input "text" at bounding box center [1265, 102] width 328 height 24
click at [1217, 102] on input "text" at bounding box center [1265, 102] width 328 height 24
click at [1195, 102] on input "text" at bounding box center [1265, 102] width 328 height 24
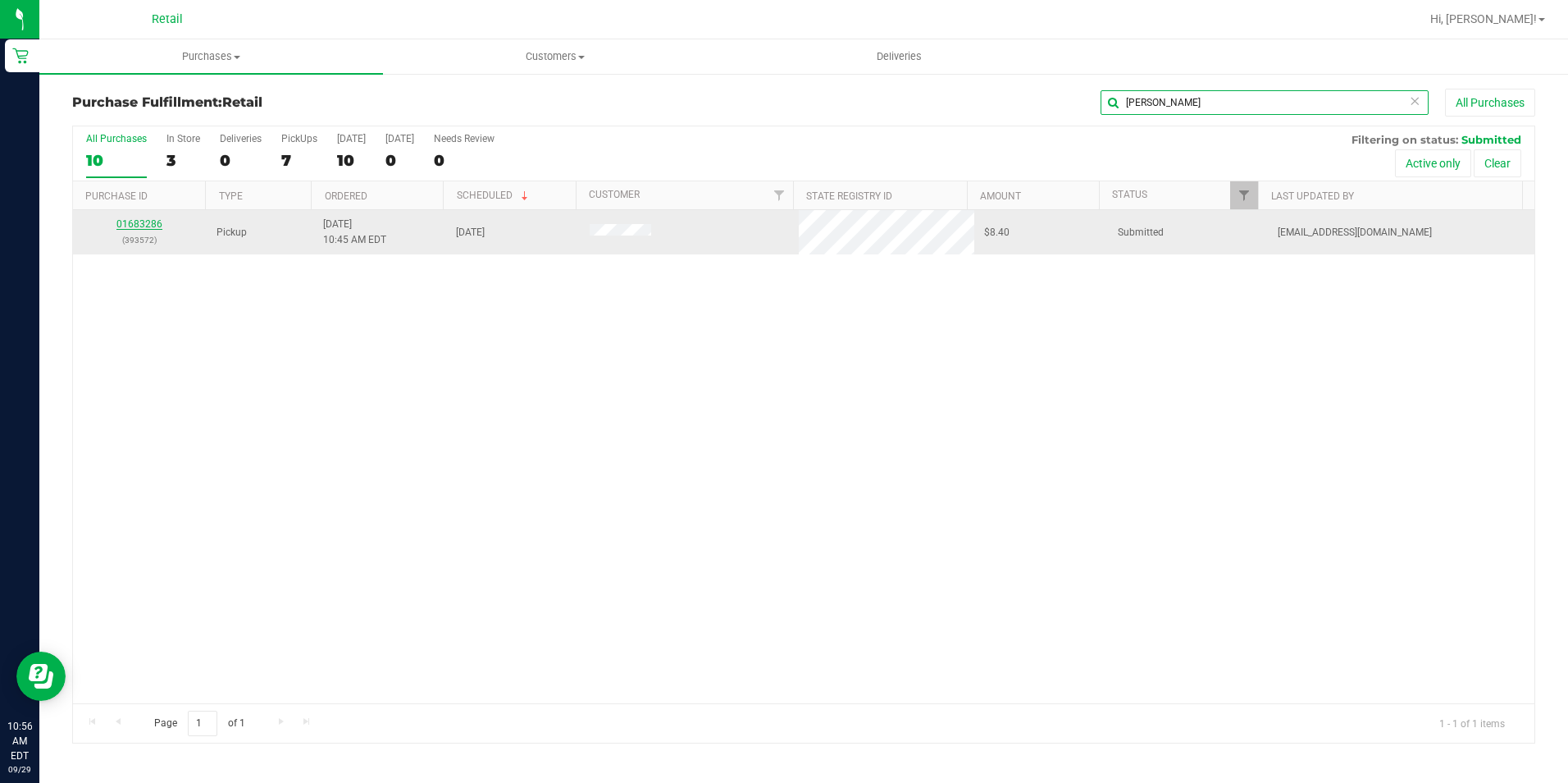
type input "[PERSON_NAME]"
click at [141, 225] on link "01683286" at bounding box center [139, 224] width 46 height 12
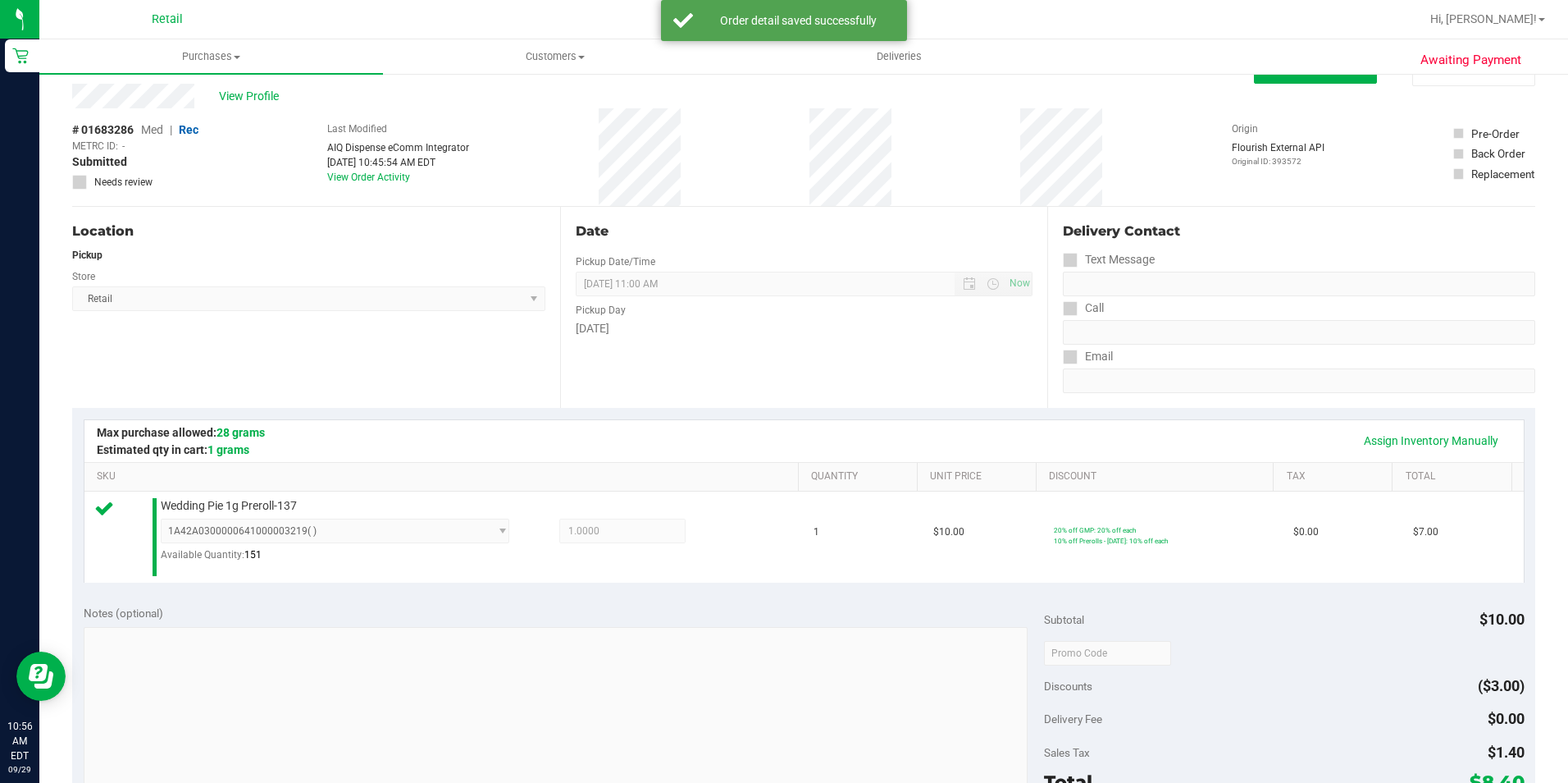
scroll to position [556, 0]
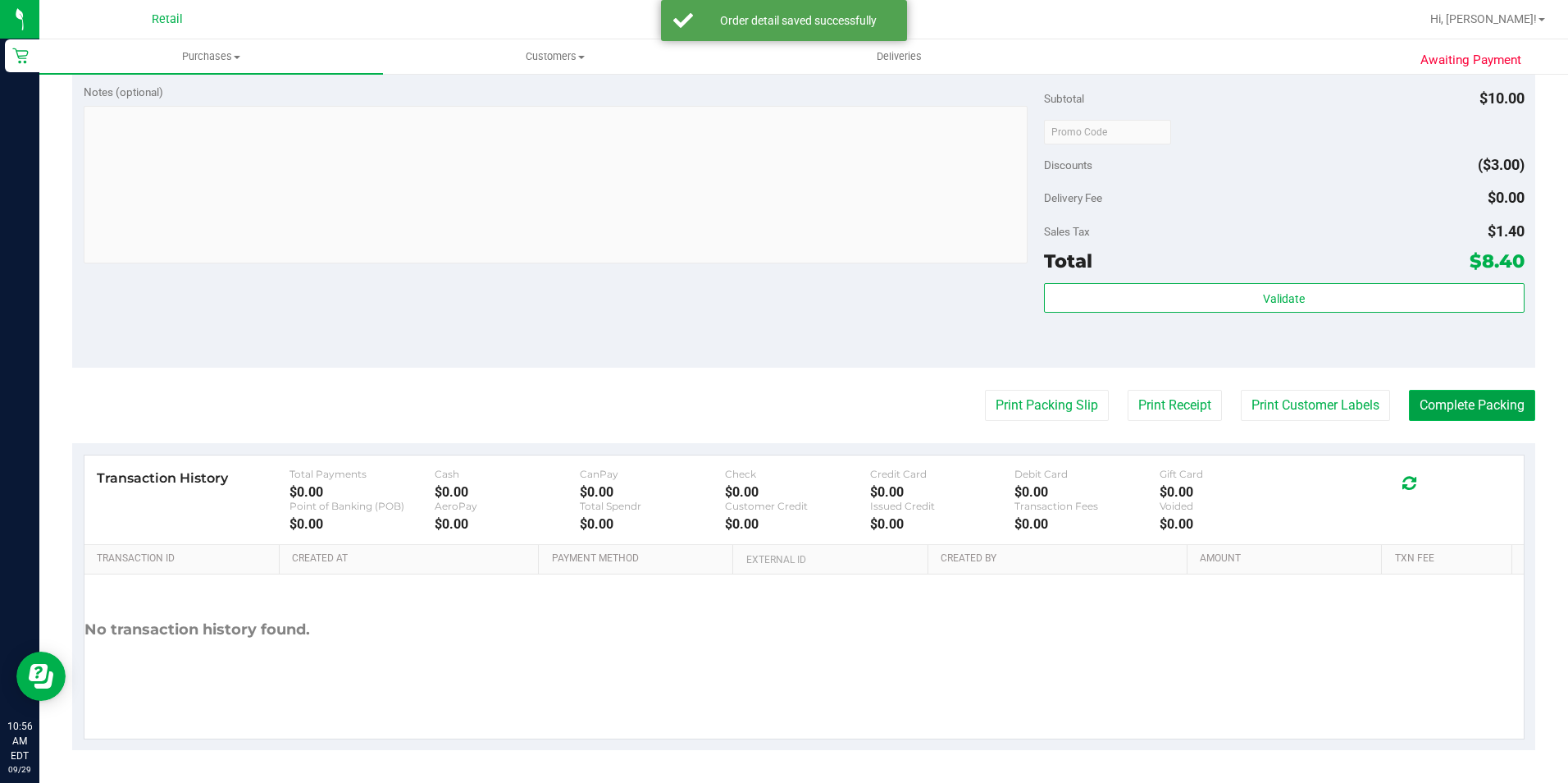
click at [1484, 394] on button "Complete Packing" at bounding box center [1472, 405] width 126 height 31
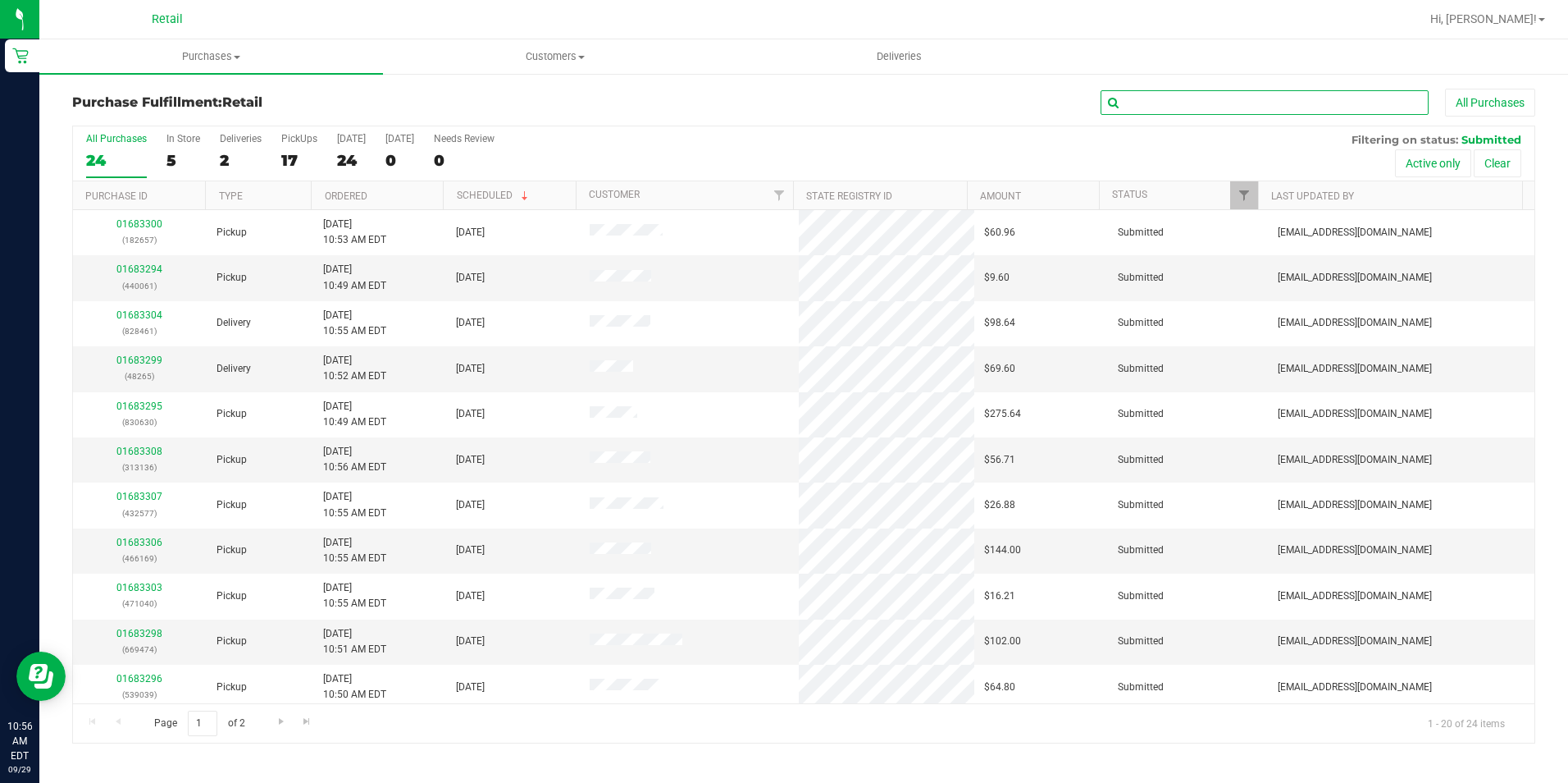
click at [1281, 111] on input "text" at bounding box center [1265, 102] width 328 height 24
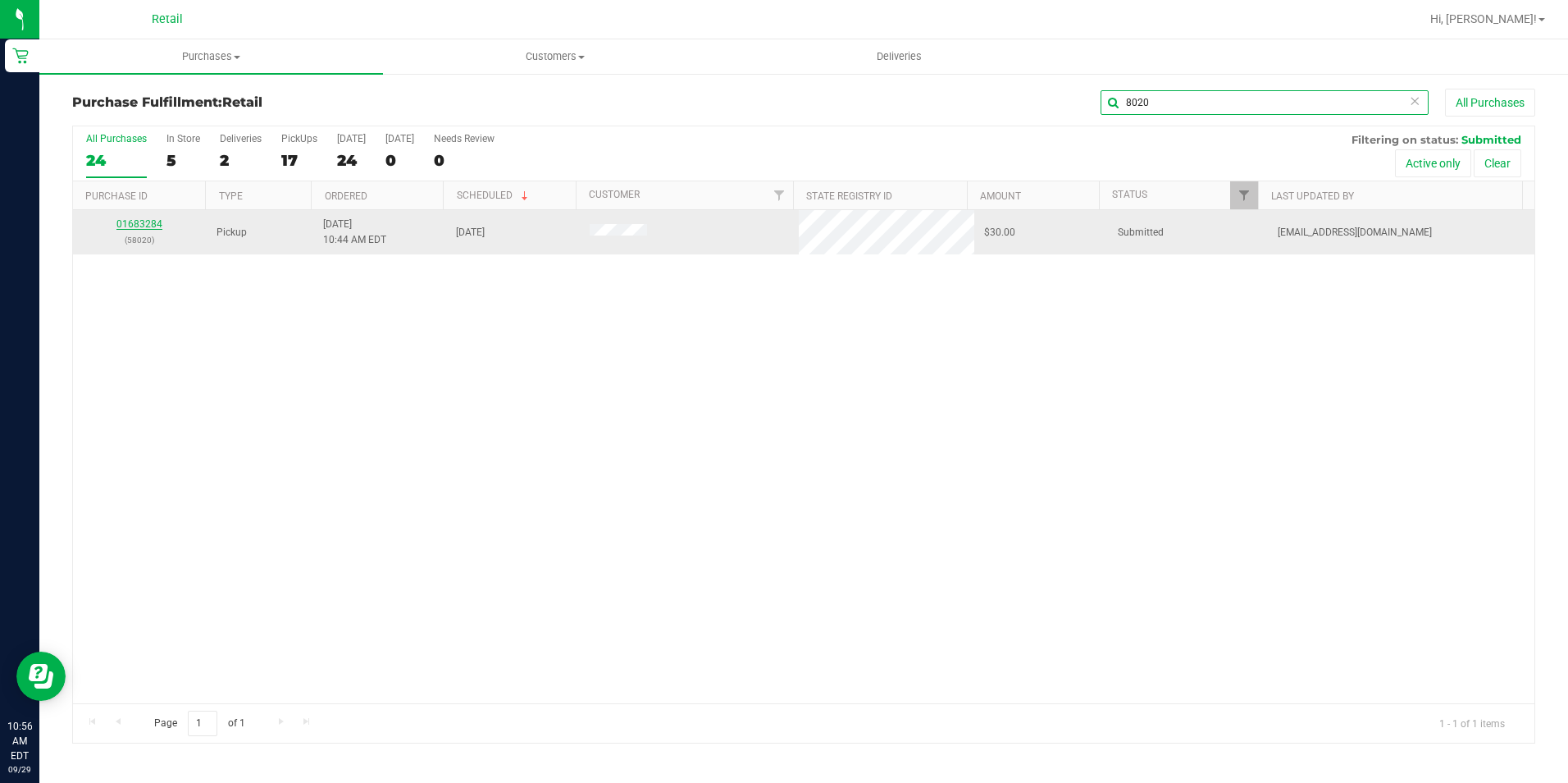
type input "8020"
click at [141, 220] on link "01683284" at bounding box center [139, 224] width 46 height 12
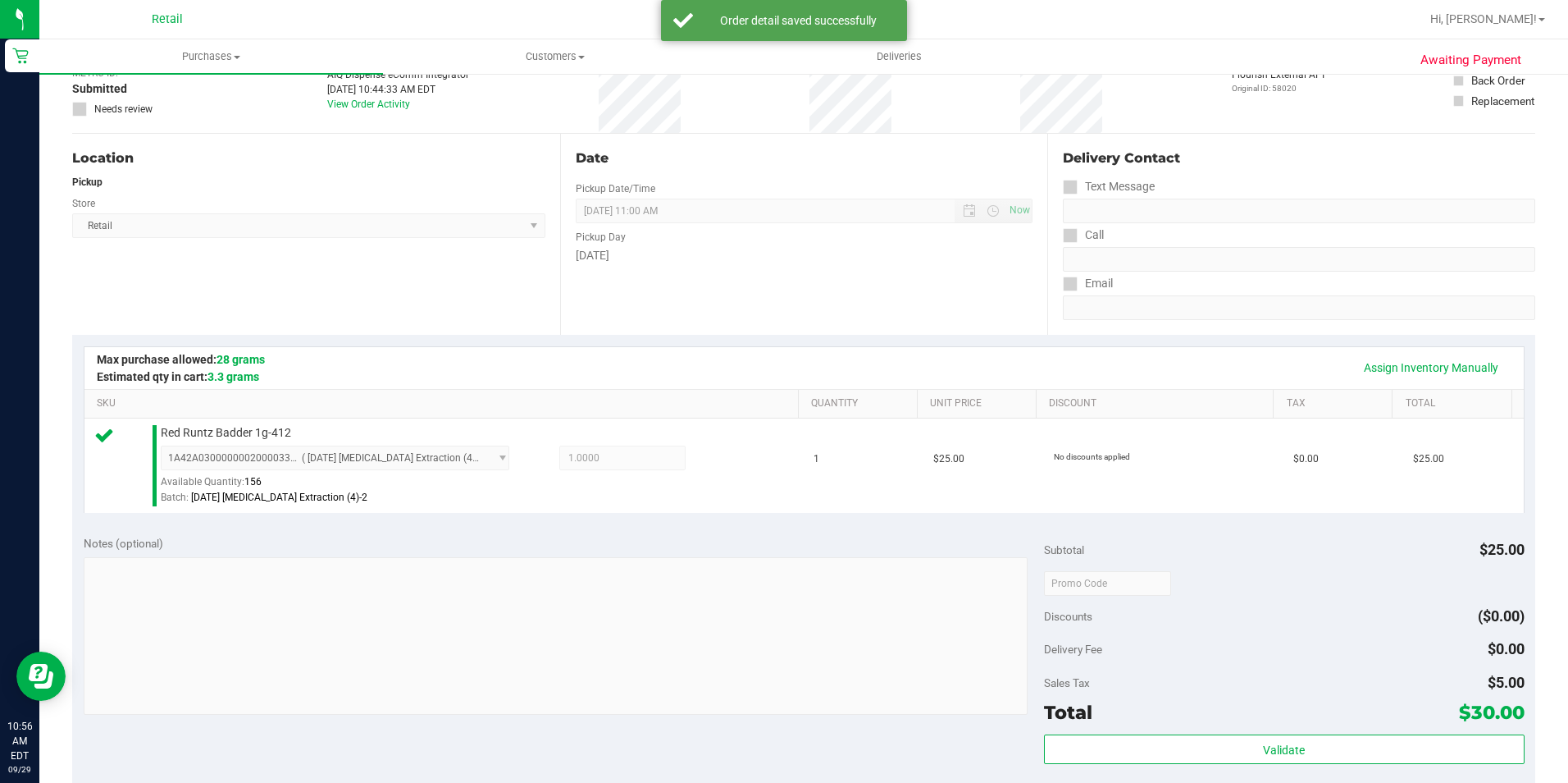
scroll to position [559, 0]
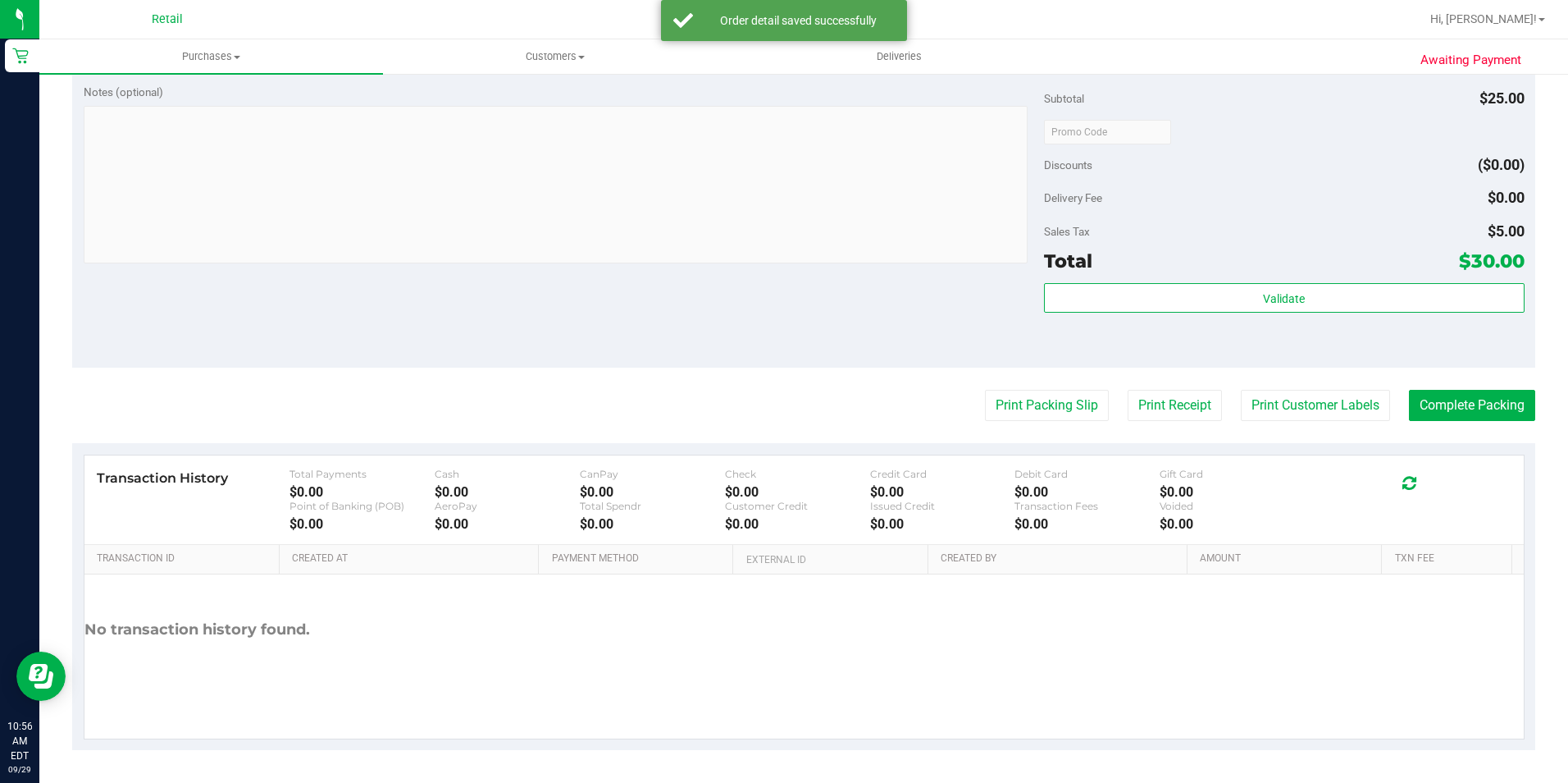
click at [1422, 423] on purchase-details "Back Edit Purchase Cancel Purchase View Profile # 01683284 Med | Rec METRC ID: …" at bounding box center [804, 140] width 1464 height 1221
click at [1423, 421] on button "Complete Packing" at bounding box center [1472, 405] width 126 height 31
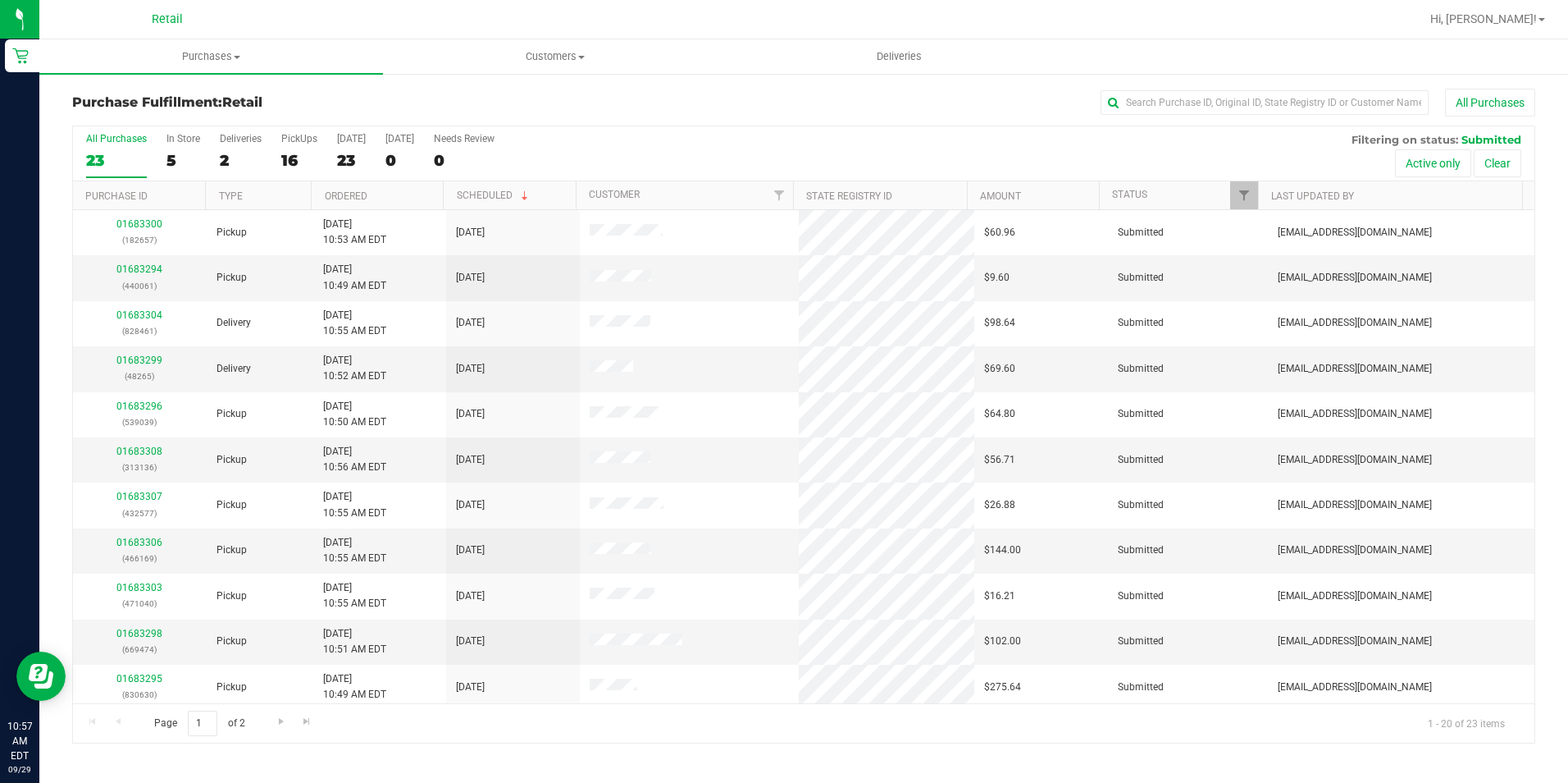
click at [1267, 86] on div "Purchase Fulfillment: Retail All Purchases All Purchases 23 In Store 5 Deliveri…" at bounding box center [803, 416] width 1529 height 688
click at [1256, 100] on input "text" at bounding box center [1265, 102] width 328 height 24
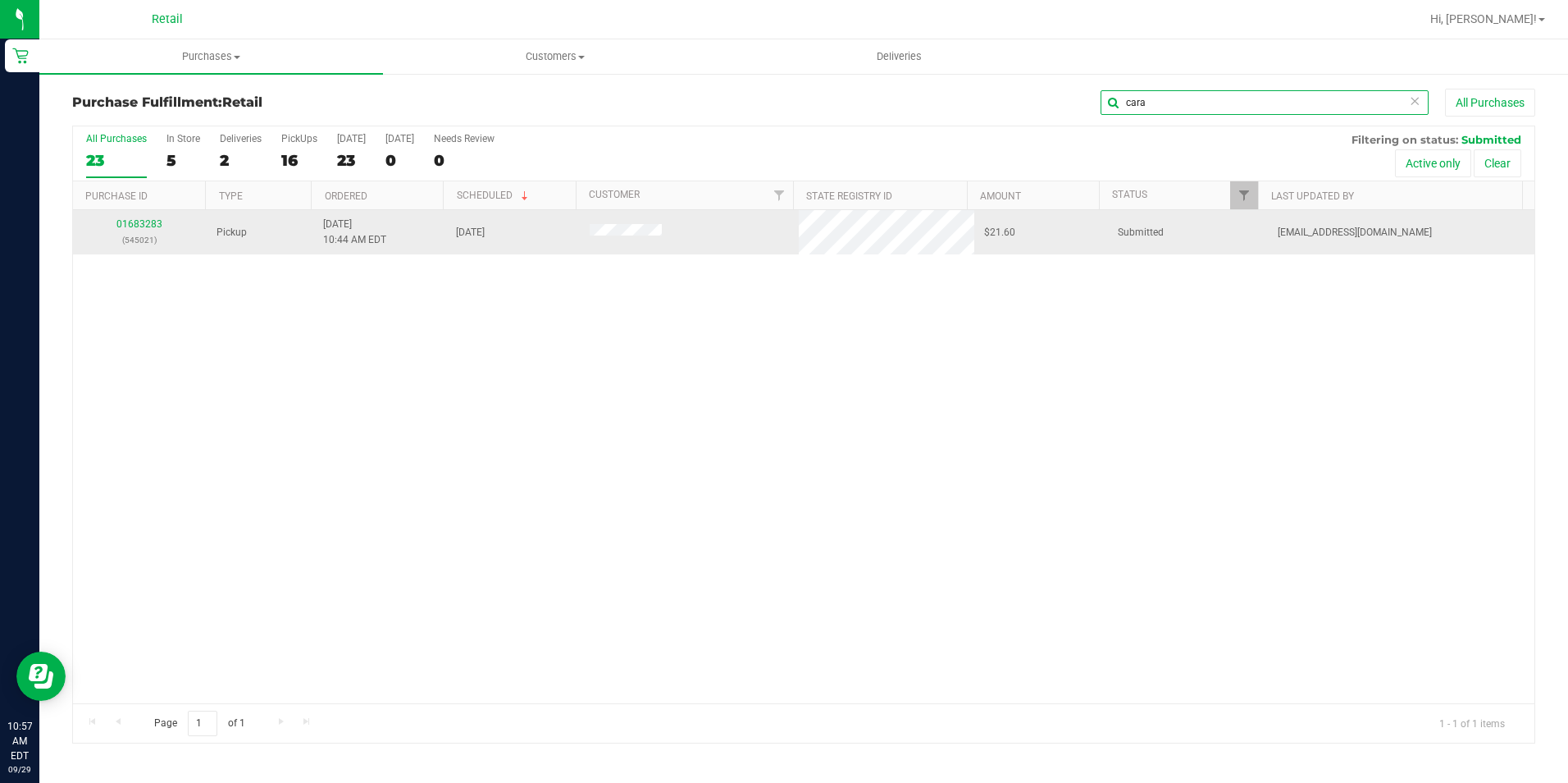
type input "cara"
click at [141, 217] on div "01683283 (545021)" at bounding box center [139, 232] width 114 height 31
click at [148, 227] on link "01683283" at bounding box center [139, 224] width 46 height 12
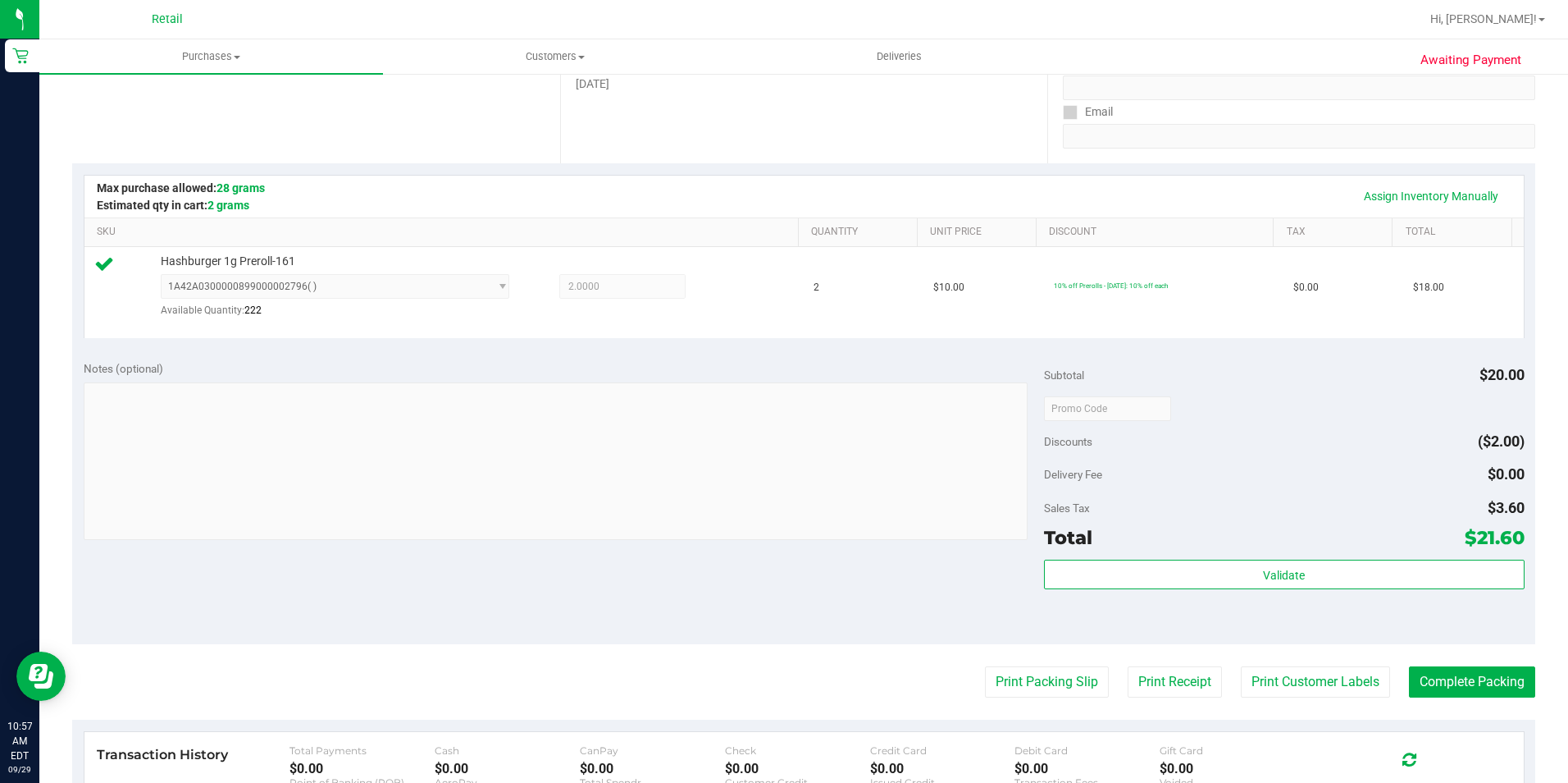
scroll to position [556, 0]
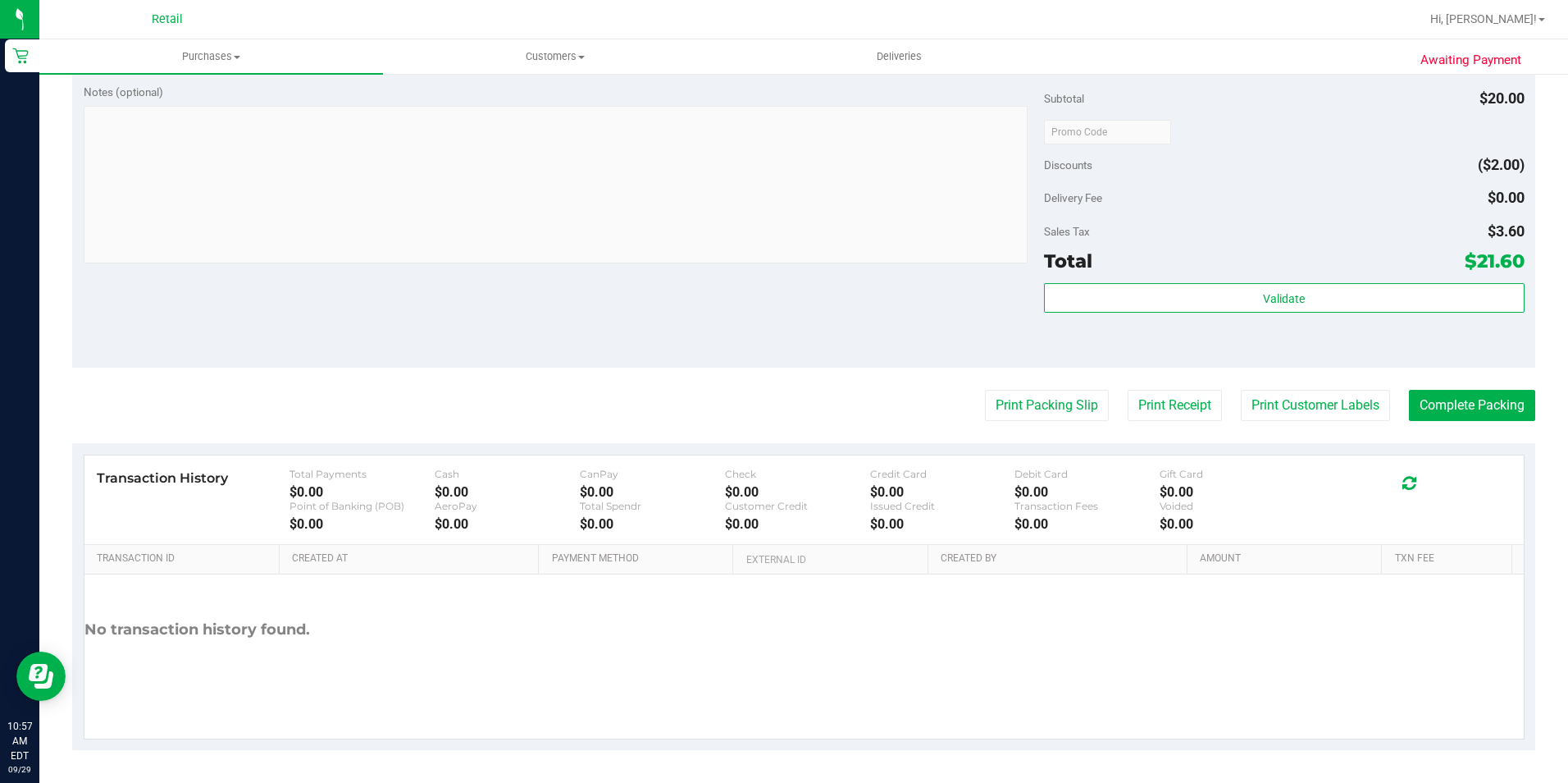
click at [1479, 426] on purchase-details "Back Edit Purchase Cancel Purchase View Profile # 01683283 Med | Rec METRC ID: …" at bounding box center [804, 141] width 1464 height 1217
click at [1475, 423] on purchase-details "Back Edit Purchase Cancel Purchase View Profile # 01683283 Med | Rec METRC ID: …" at bounding box center [804, 141] width 1464 height 1217
click at [1468, 411] on button "Complete Packing" at bounding box center [1472, 405] width 126 height 31
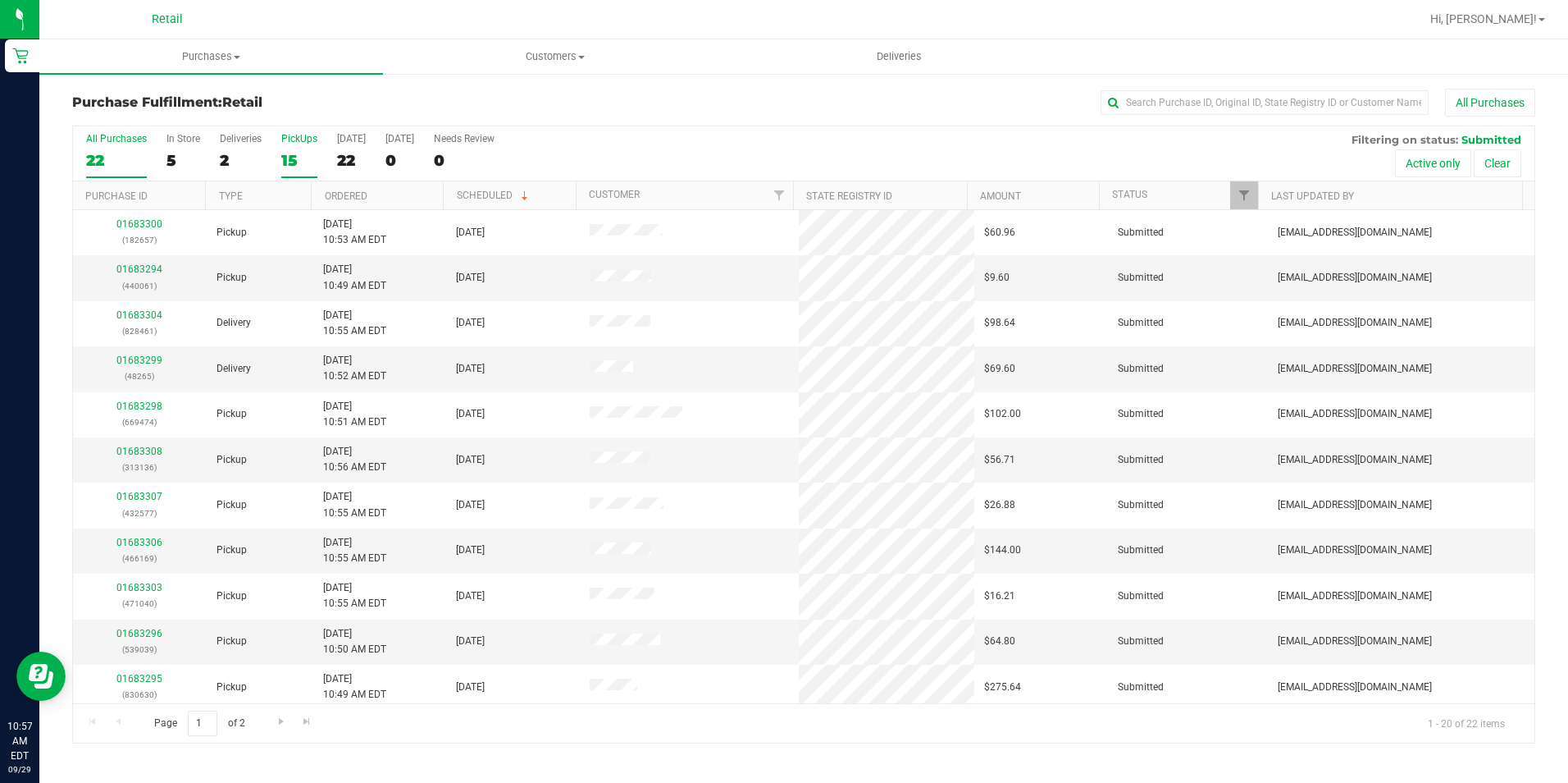
click at [294, 153] on div "15" at bounding box center [300, 160] width 36 height 19
click at [0, 0] on input "PickUps 15" at bounding box center [0, 0] width 0 height 0
click at [358, 193] on link "Ordered" at bounding box center [346, 196] width 43 height 12
click at [1523, 14] on span "Hi, [PERSON_NAME]!" at bounding box center [1484, 19] width 107 height 13
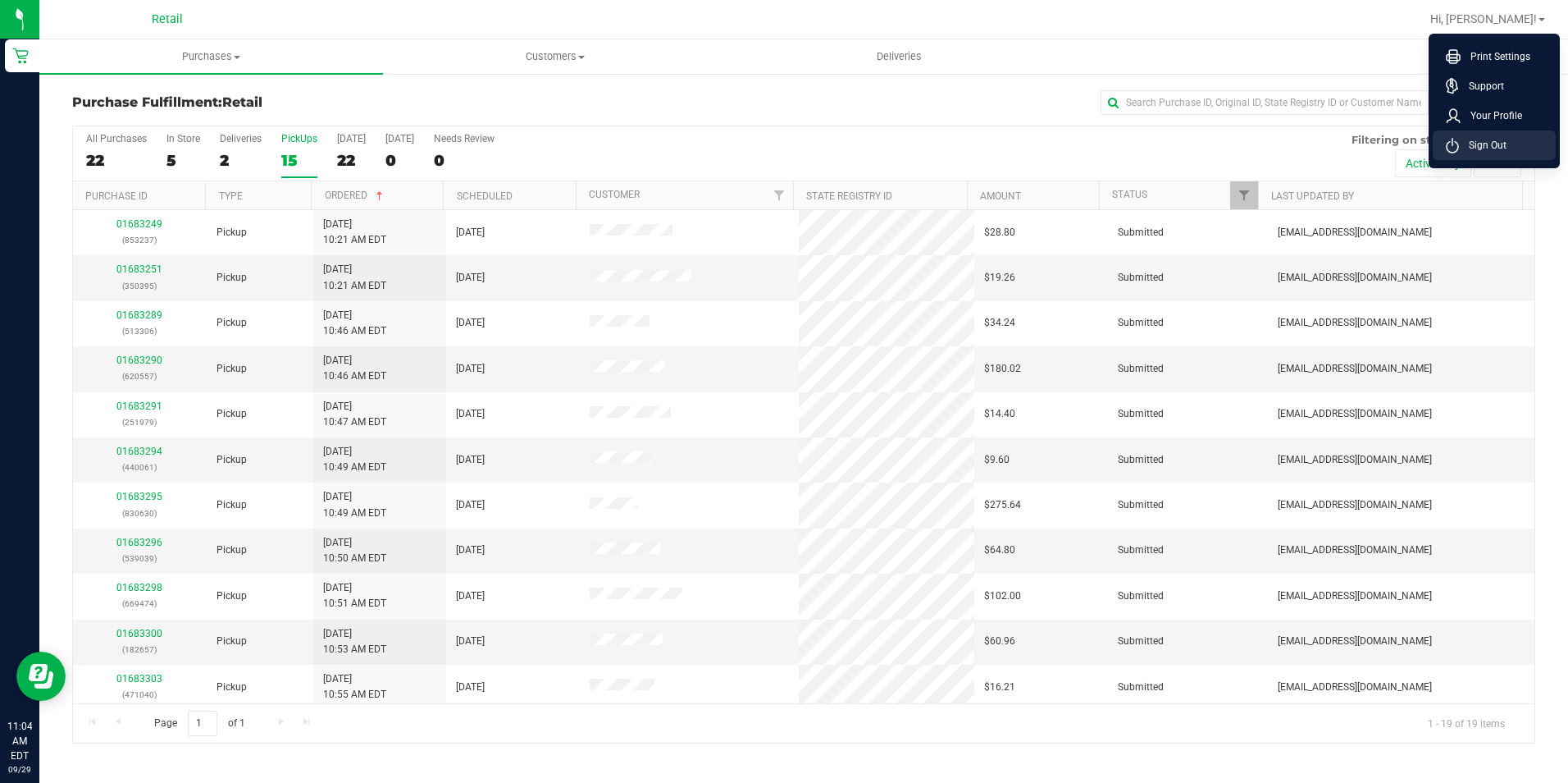
click at [1480, 142] on span "Sign Out" at bounding box center [1483, 145] width 48 height 16
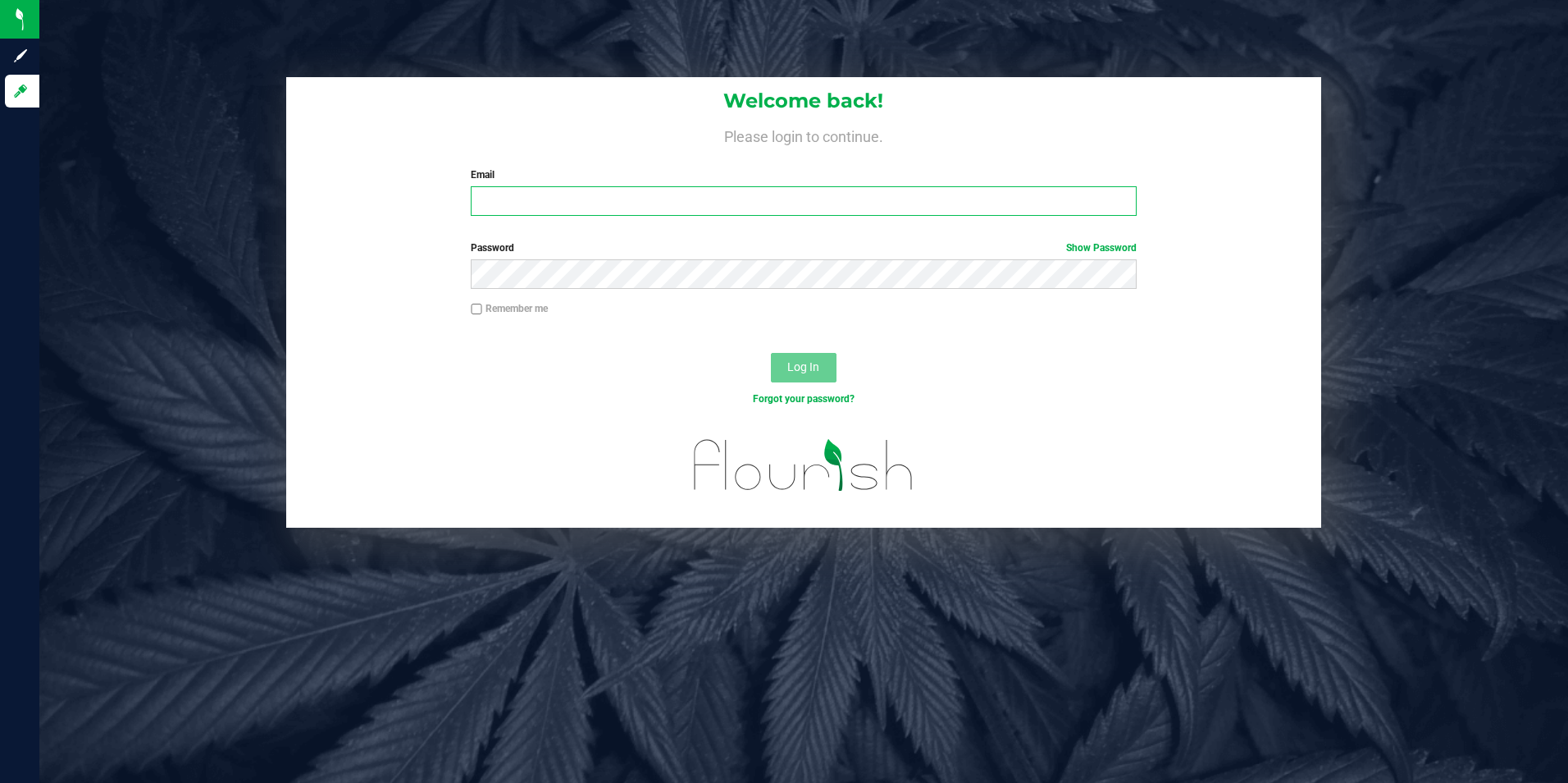
type input "[EMAIL_ADDRESS][DOMAIN_NAME]"
